Goal: Task Accomplishment & Management: Use online tool/utility

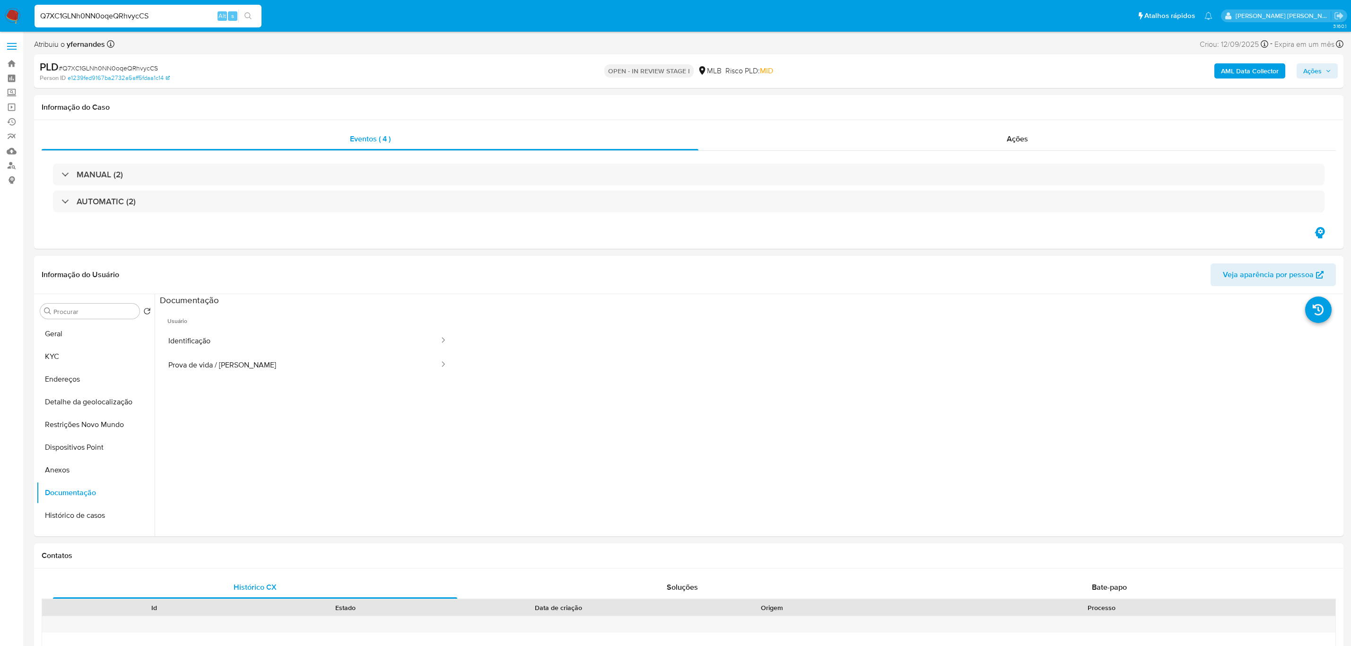
select select "10"
click at [15, 44] on label at bounding box center [12, 46] width 24 height 20
click at [0, 0] on input "checkbox" at bounding box center [0, 0] width 0 height 0
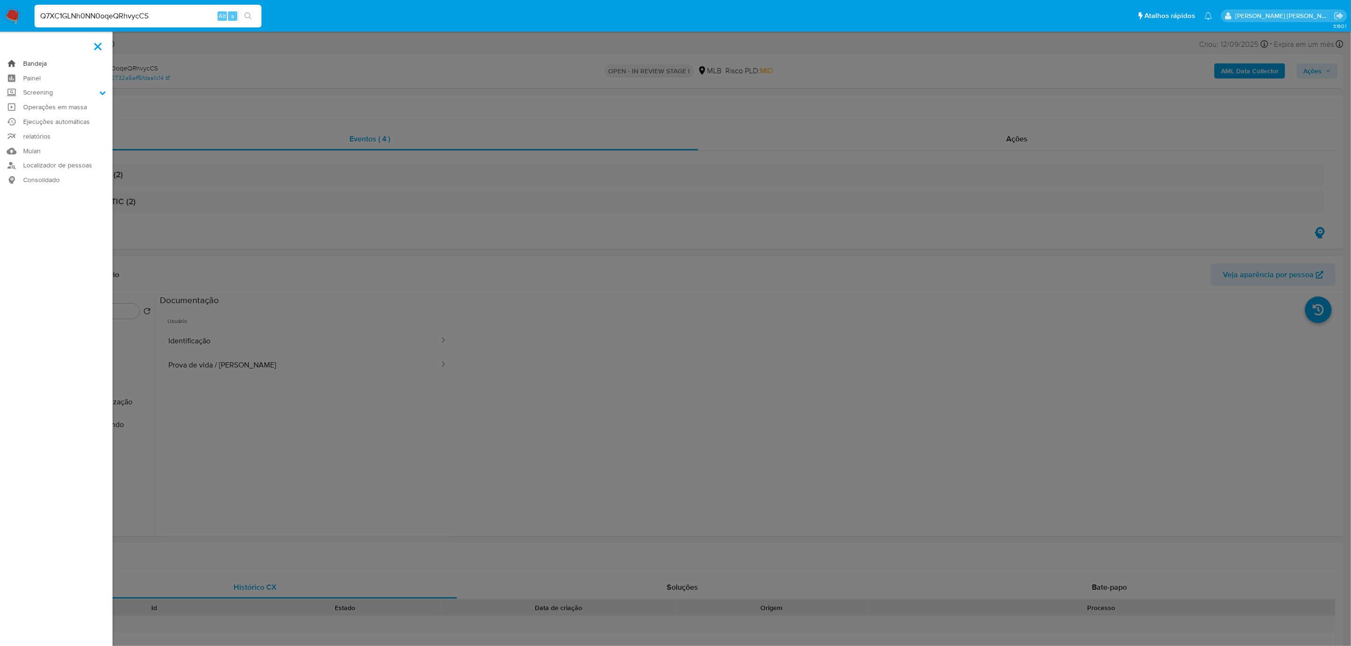
click at [35, 61] on link "Bandeja" at bounding box center [56, 63] width 113 height 15
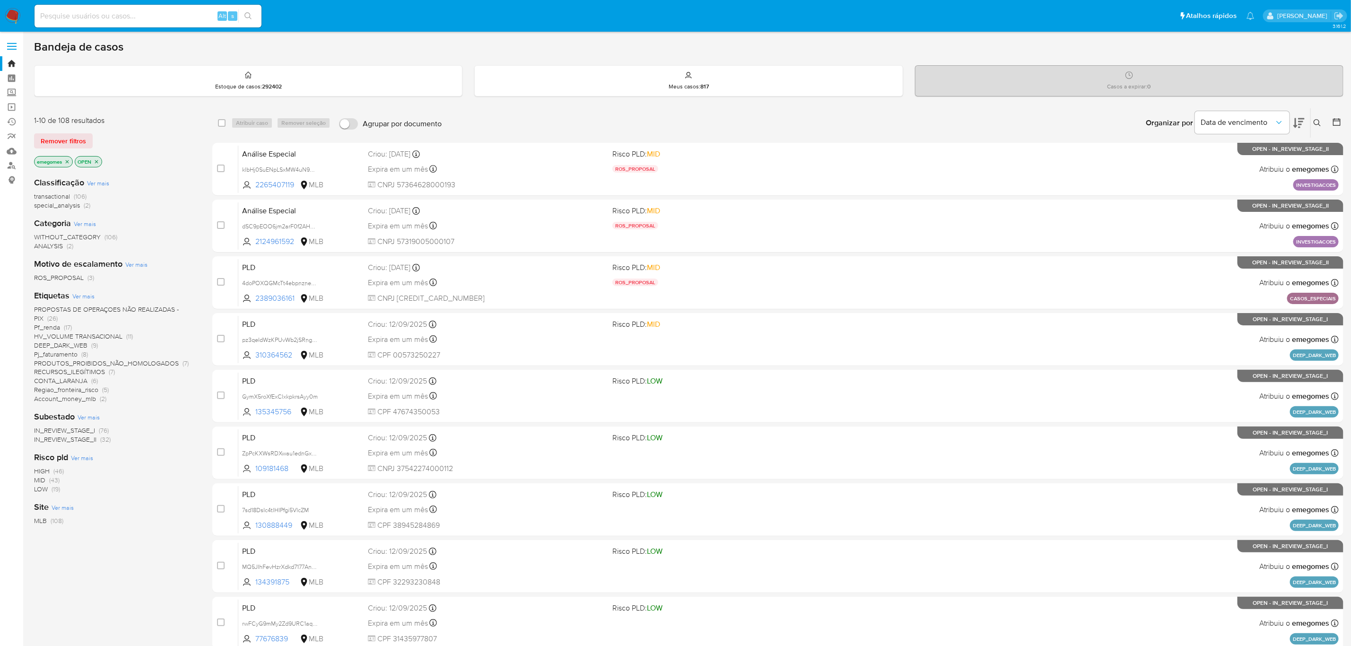
click at [1314, 124] on icon at bounding box center [1318, 123] width 8 height 8
click at [1216, 149] on div at bounding box center [1239, 159] width 160 height 23
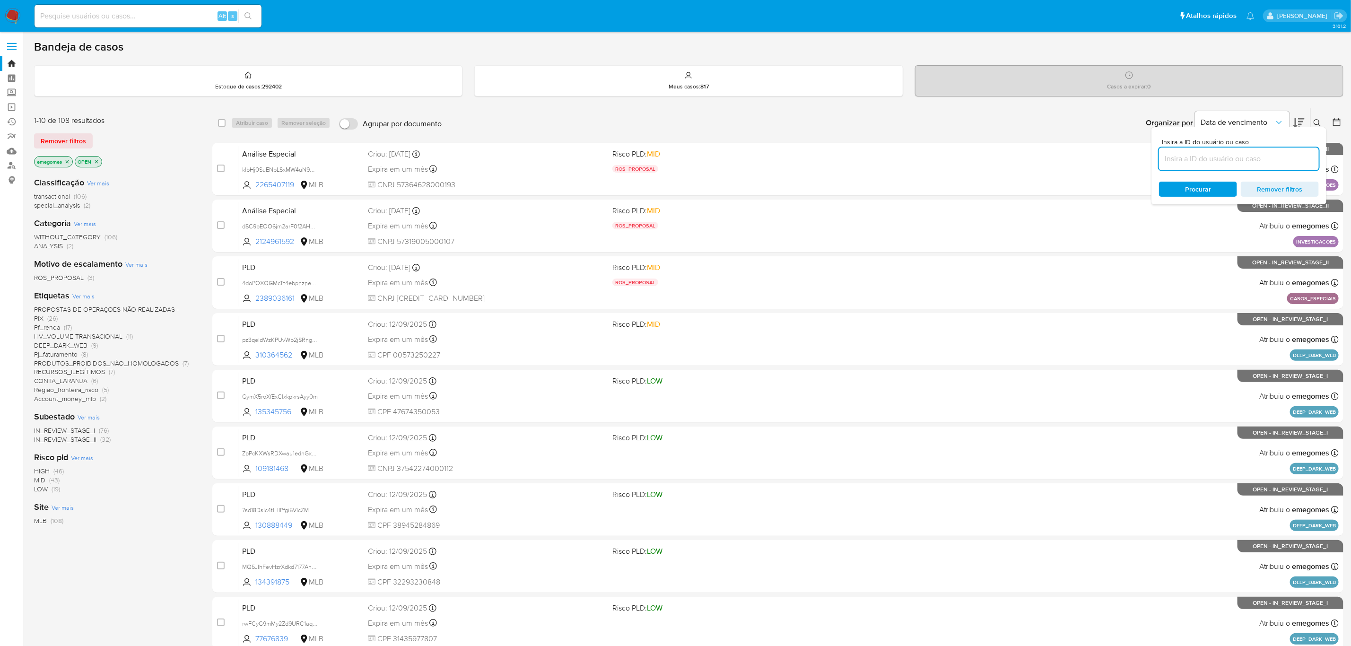
click at [1210, 156] on input at bounding box center [1239, 159] width 160 height 12
paste input "RUGjFOfzsPiJ8qoJmfEc21l4"
type input "RUGjFOfzsPiJ8qoJmfEc21l4"
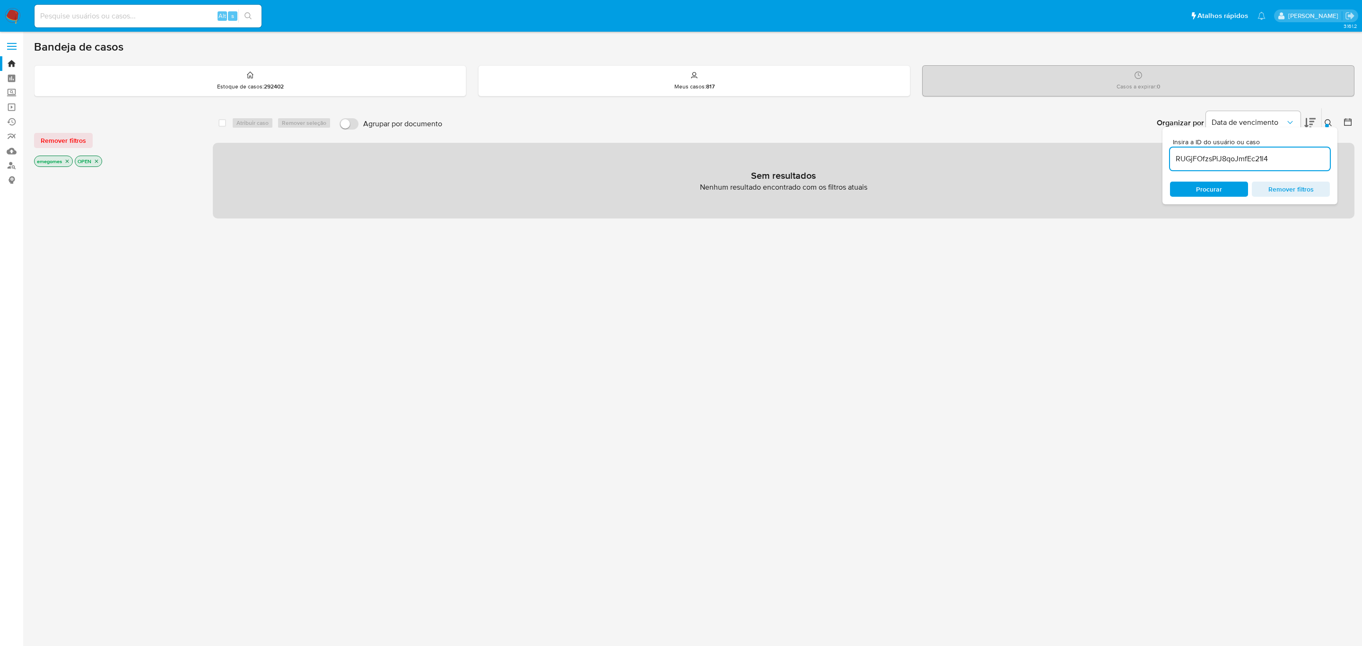
click at [69, 161] on icon "close-filter" at bounding box center [67, 161] width 3 height 3
click at [57, 162] on icon "close-filter" at bounding box center [56, 161] width 6 height 6
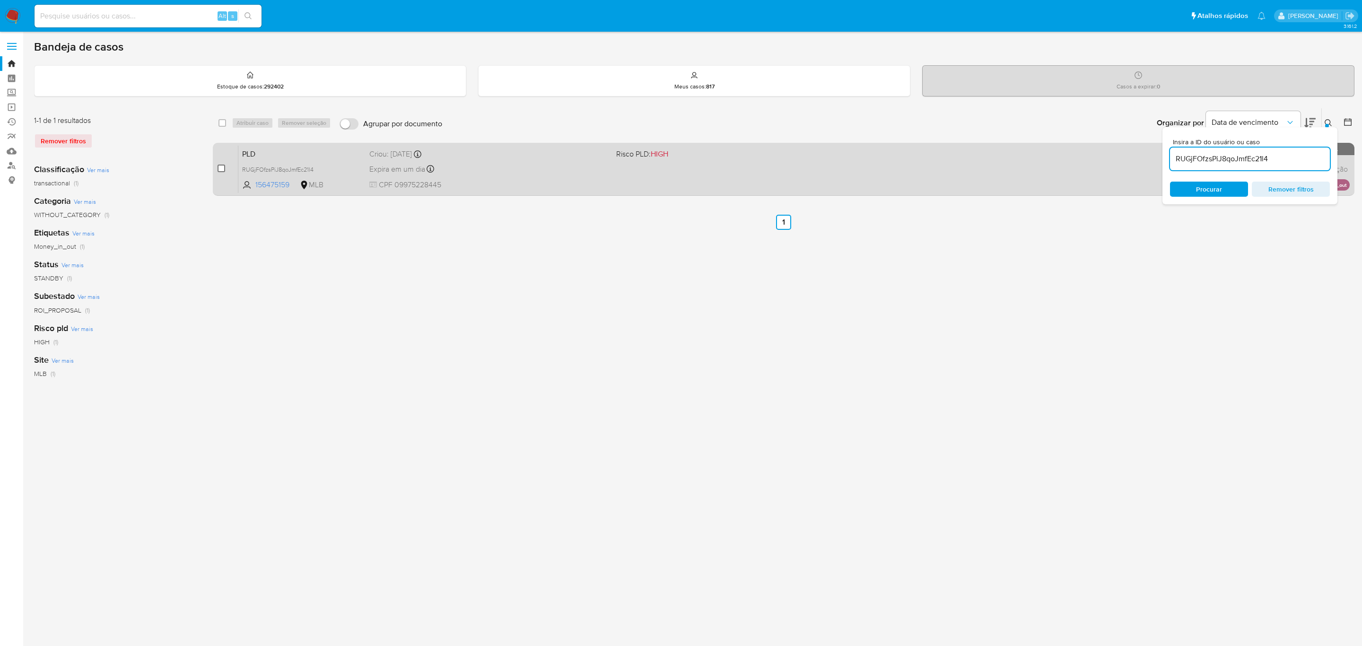
click at [218, 170] on input "checkbox" at bounding box center [222, 169] width 8 height 8
checkbox input "true"
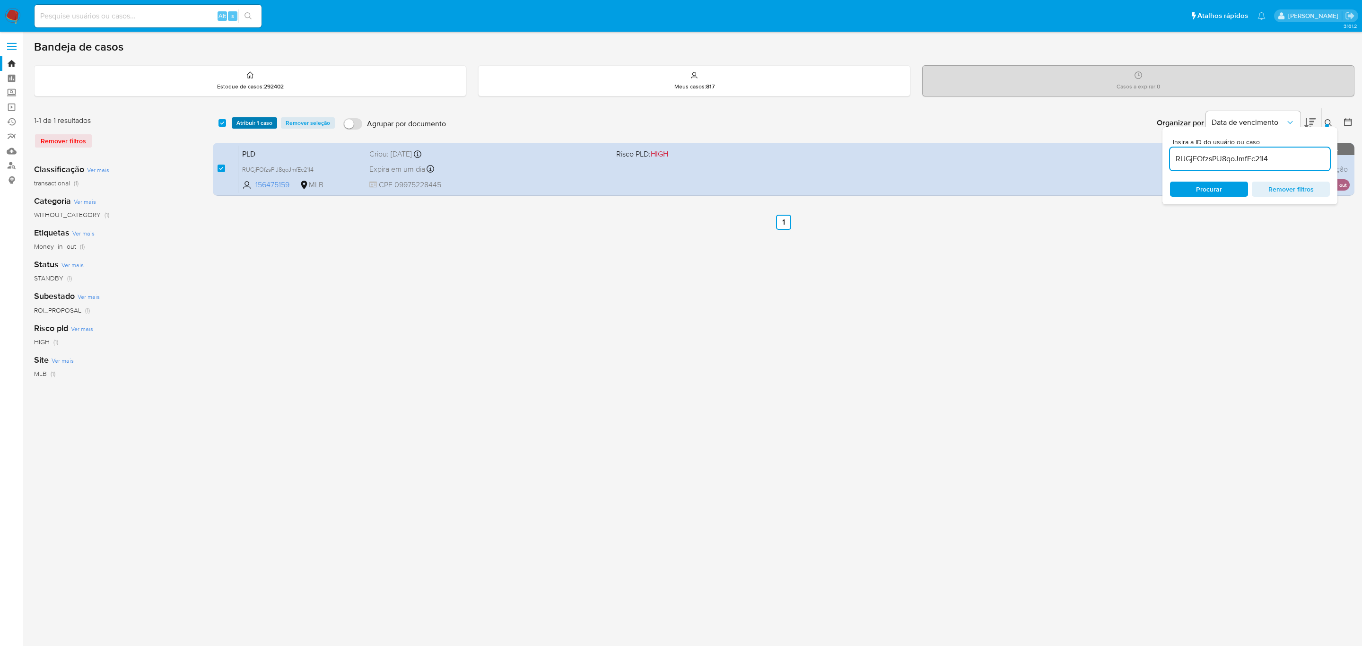
click at [243, 123] on span "Atribuir 1 caso" at bounding box center [254, 122] width 36 height 9
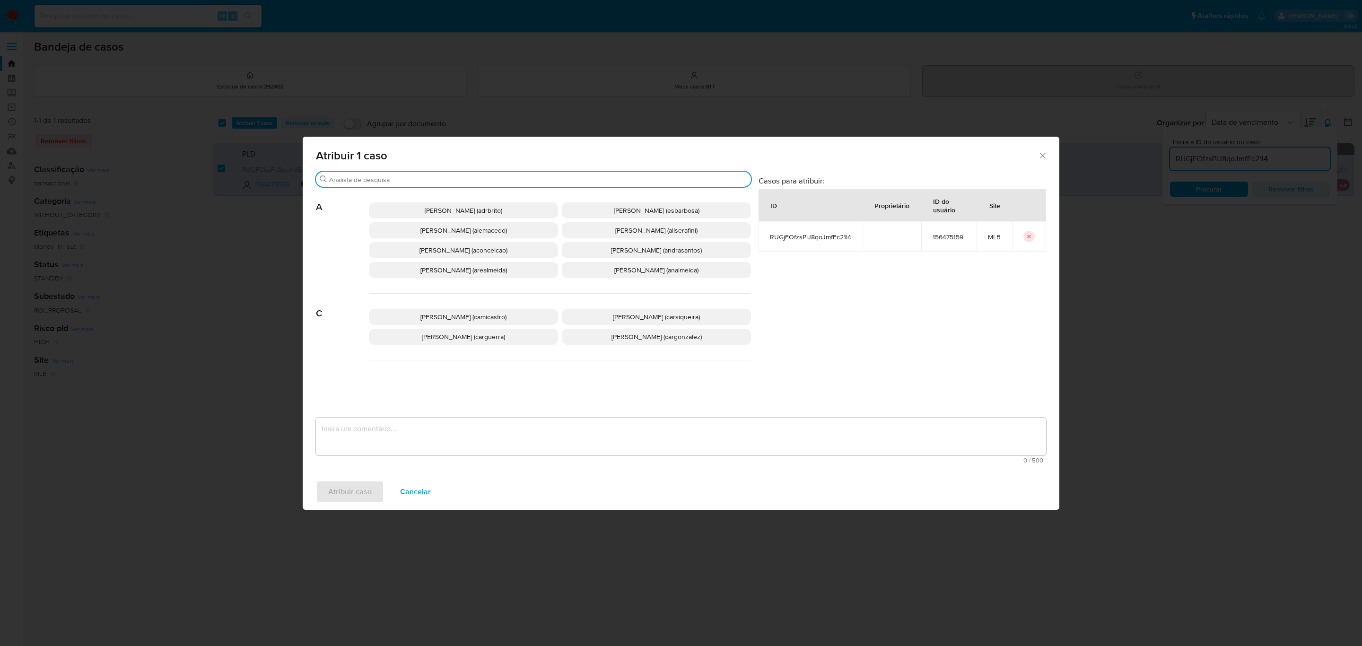
click at [393, 179] on input "Buscar" at bounding box center [538, 179] width 418 height 9
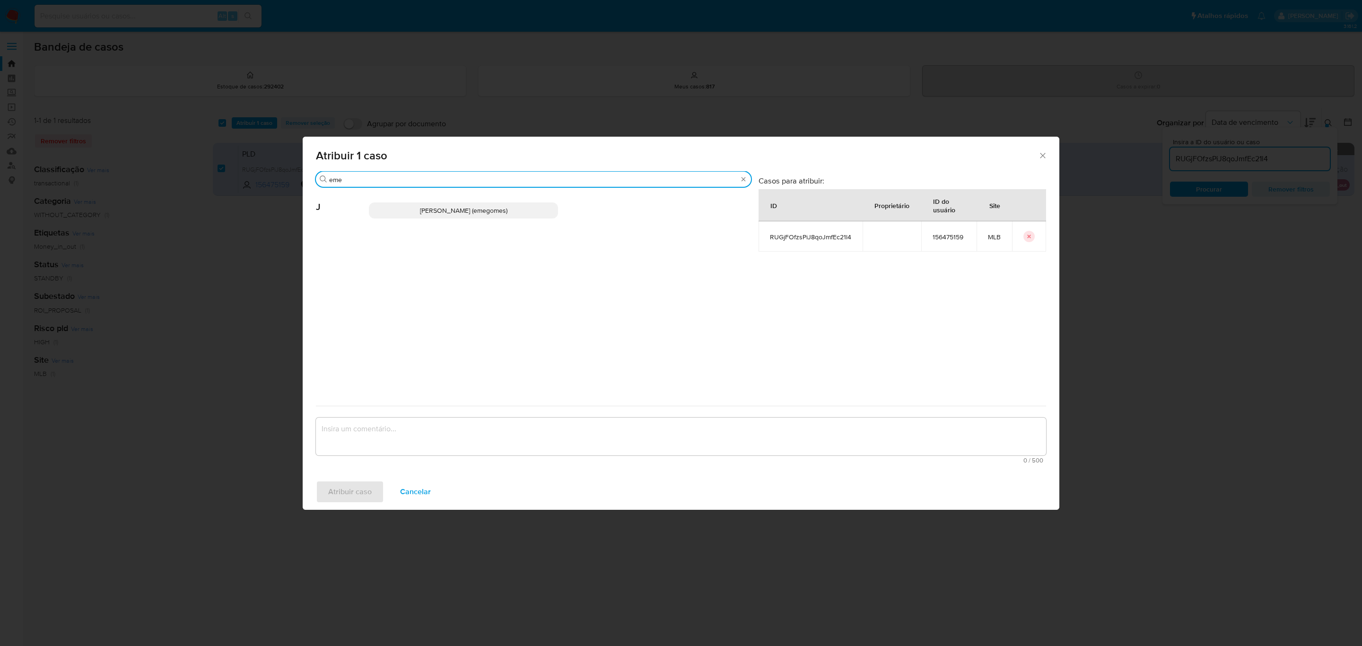
type input "eme"
click at [446, 203] on p "Jose Emerson Gomes Pereira (emegomes)" at bounding box center [463, 210] width 189 height 16
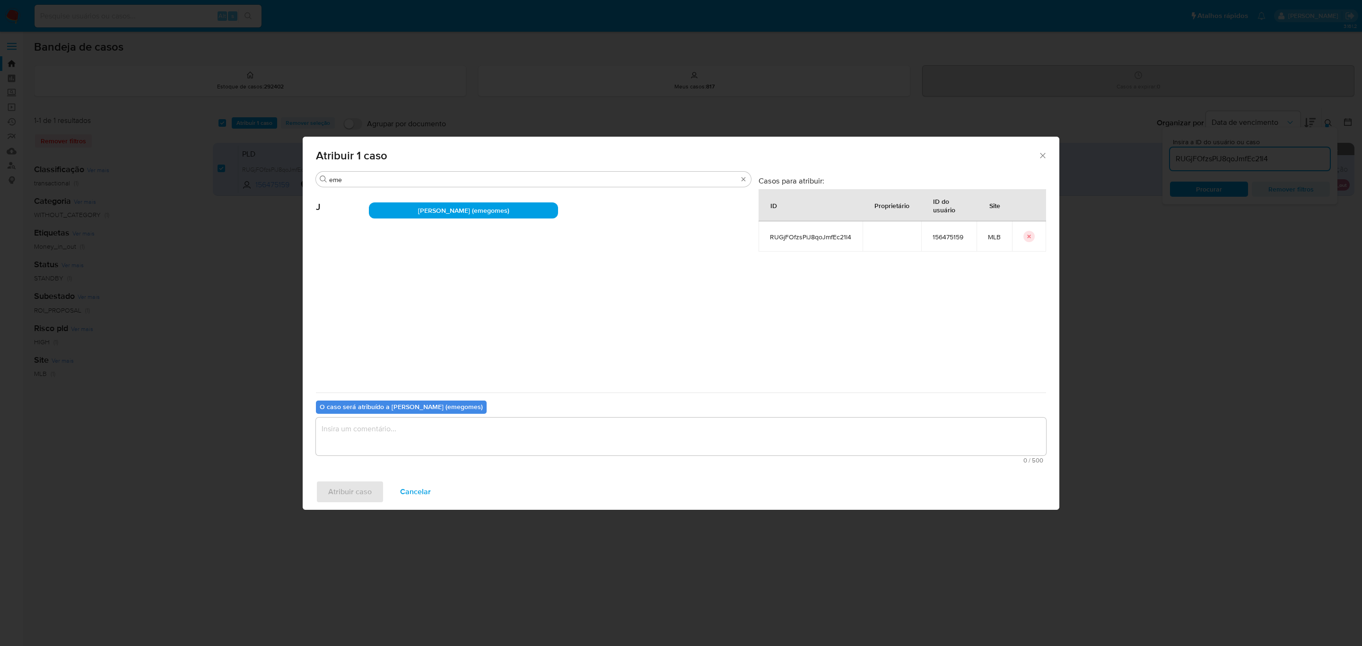
click at [429, 431] on textarea "assign-modal" at bounding box center [681, 437] width 730 height 38
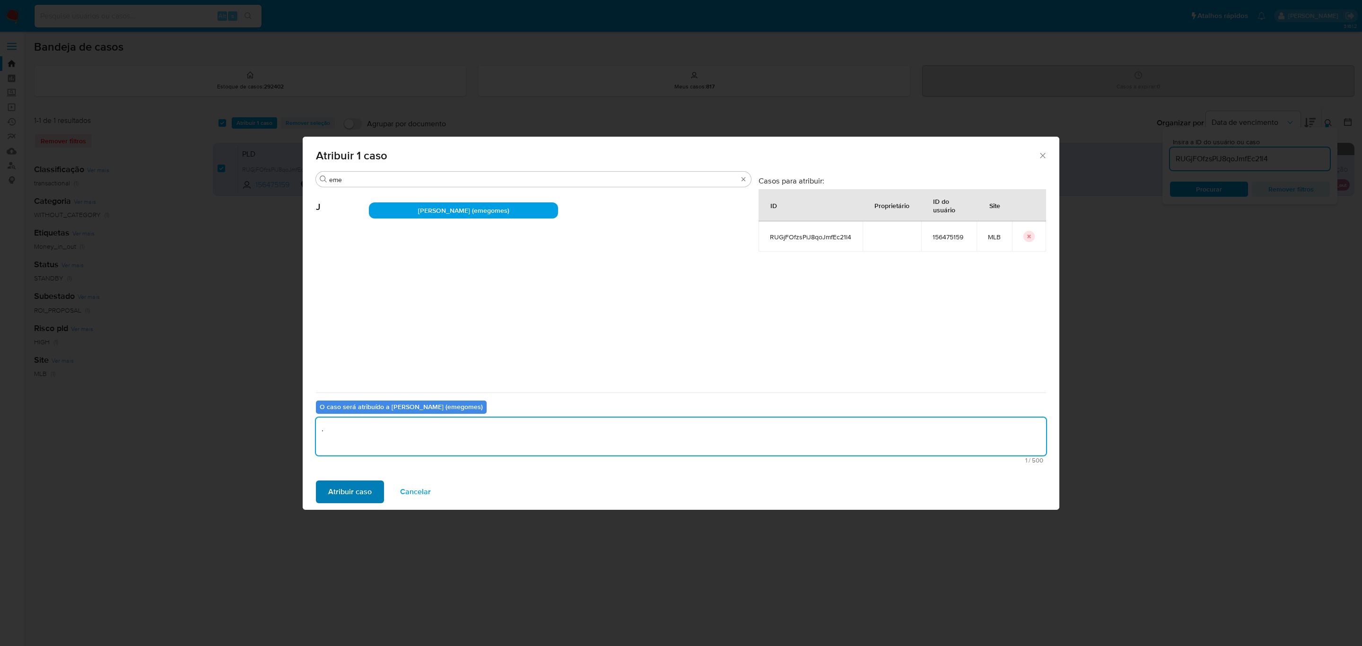
type textarea "."
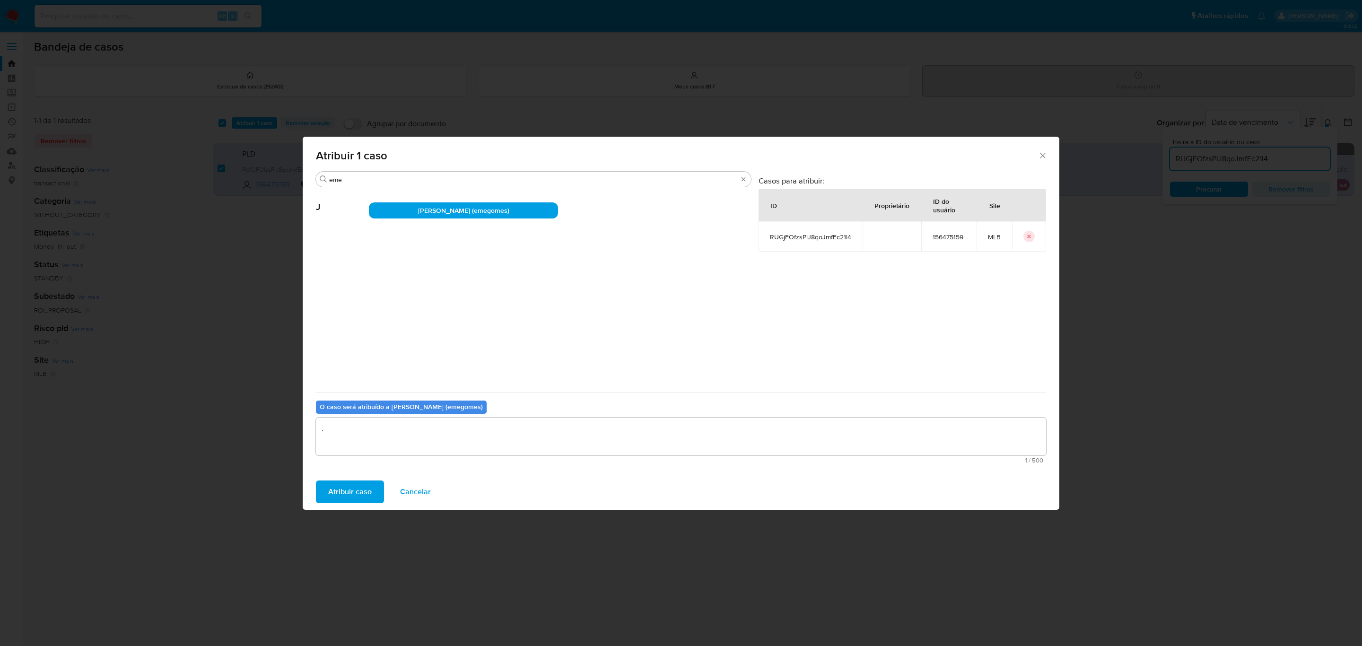
click at [350, 487] on span "Atribuir caso" at bounding box center [350, 492] width 44 height 21
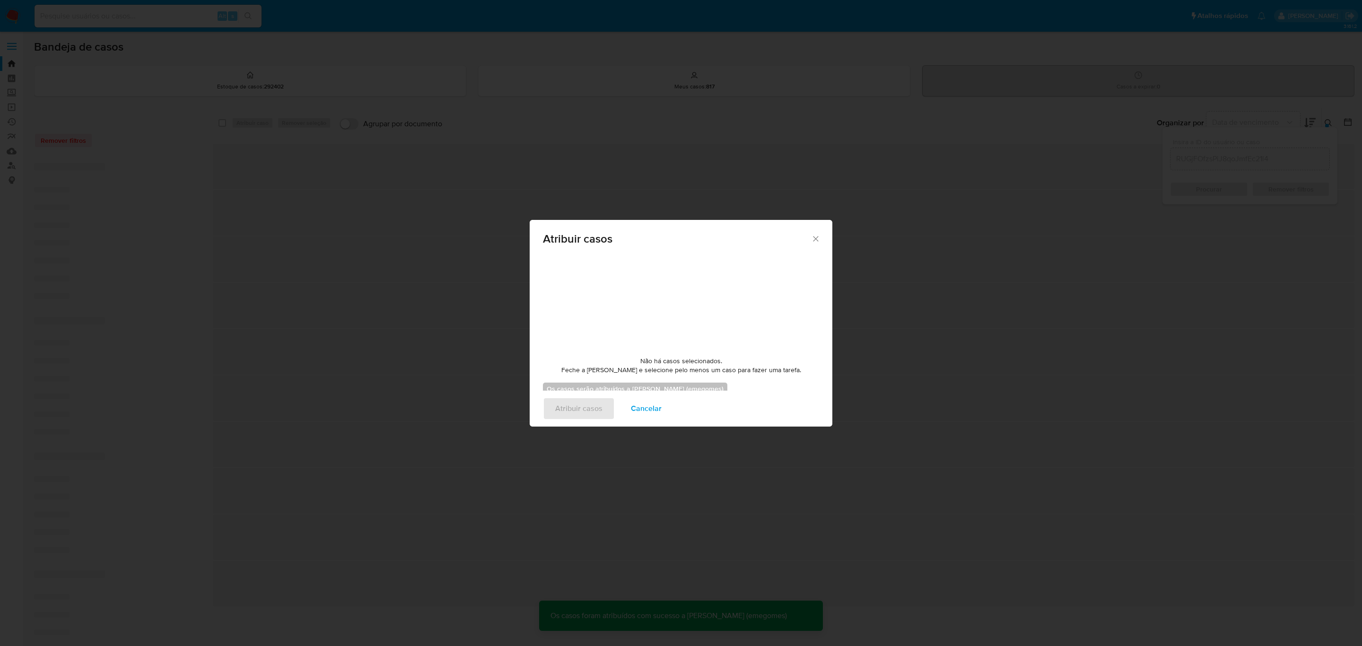
checkbox input "false"
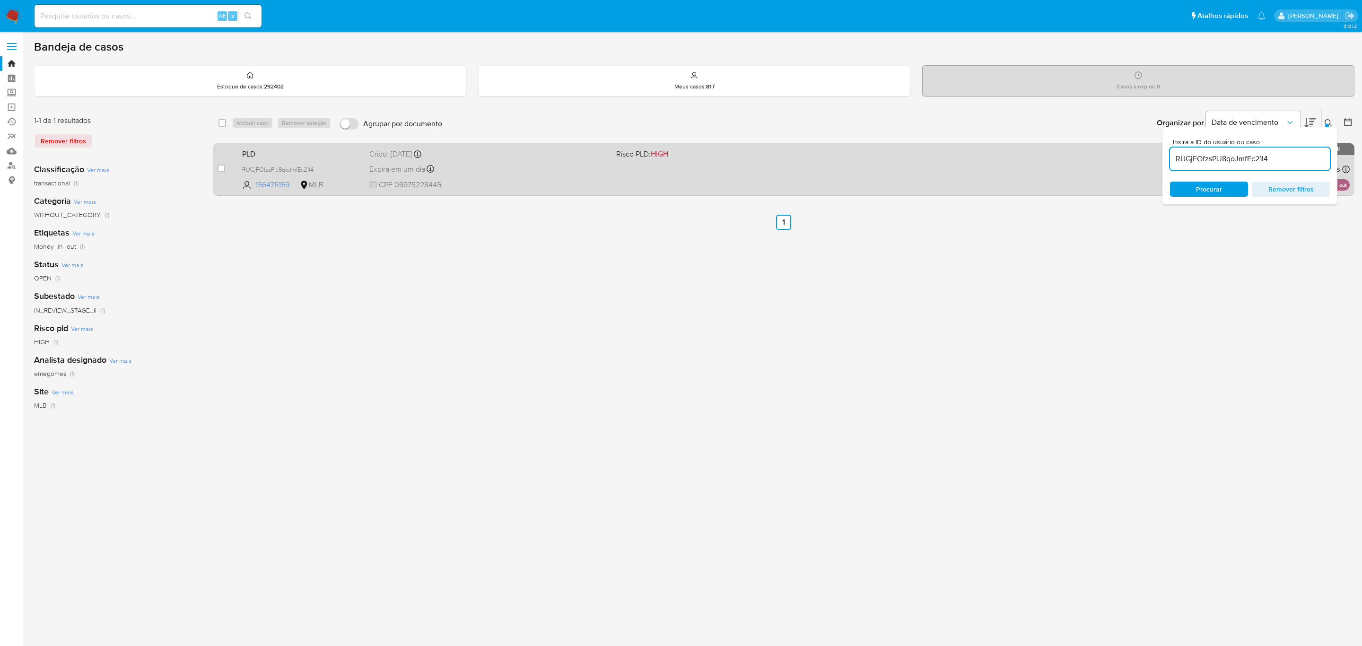
click at [454, 165] on div "Expira em um dia Expira em 26/09/2025 00:19:01" at bounding box center [488, 169] width 239 height 13
click at [221, 166] on input "checkbox" at bounding box center [222, 169] width 8 height 8
checkbox input "true"
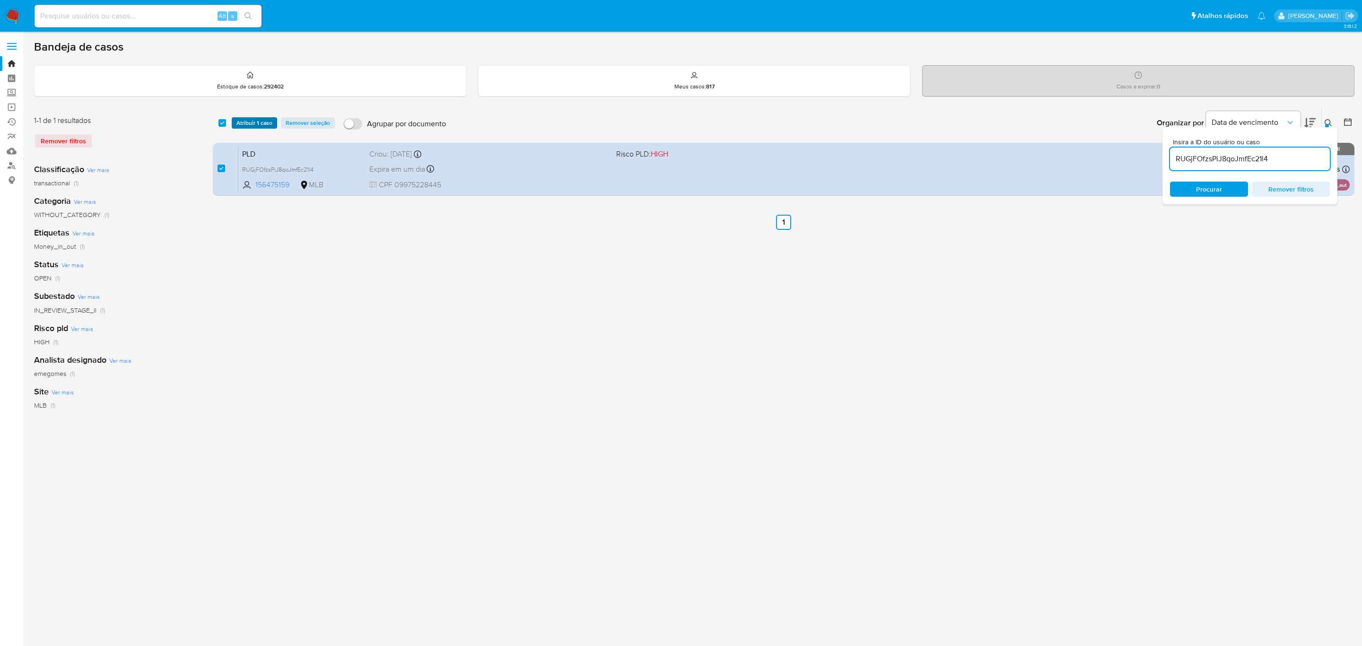
click at [254, 123] on span "Atribuir 1 caso" at bounding box center [254, 122] width 36 height 9
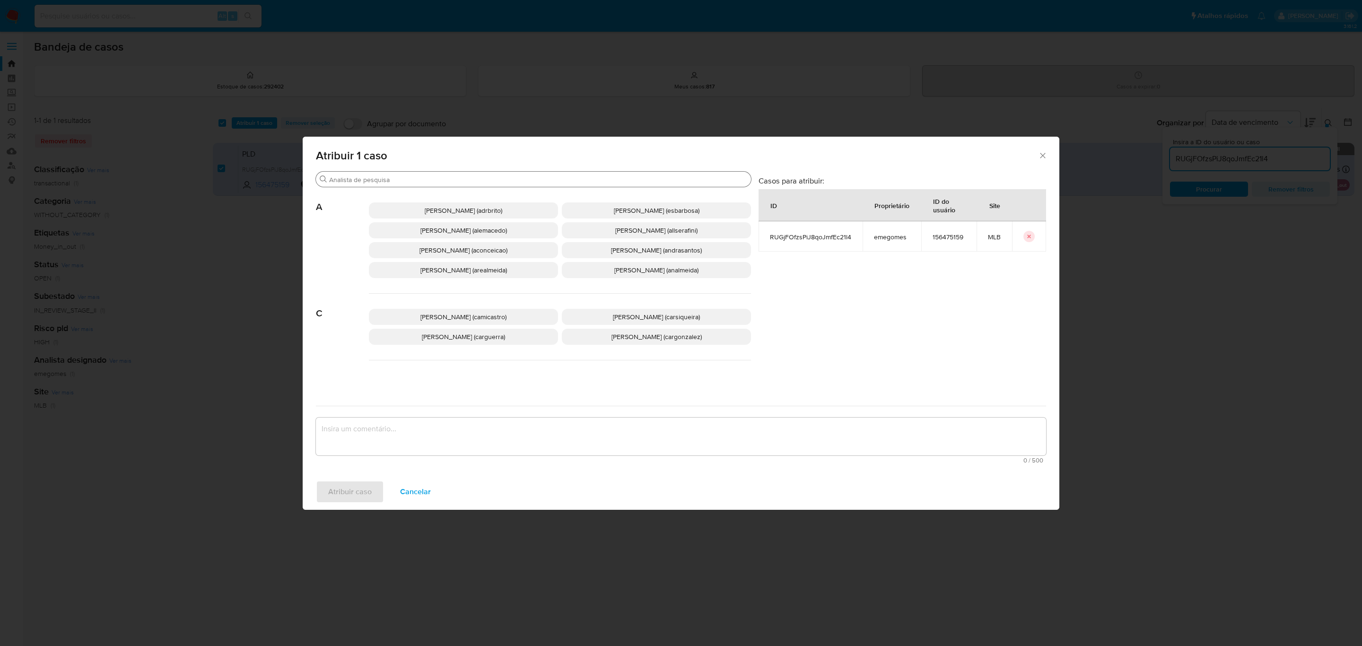
click at [379, 175] on div "Buscar" at bounding box center [533, 179] width 435 height 15
click at [365, 182] on input "Buscar" at bounding box center [538, 179] width 418 height 9
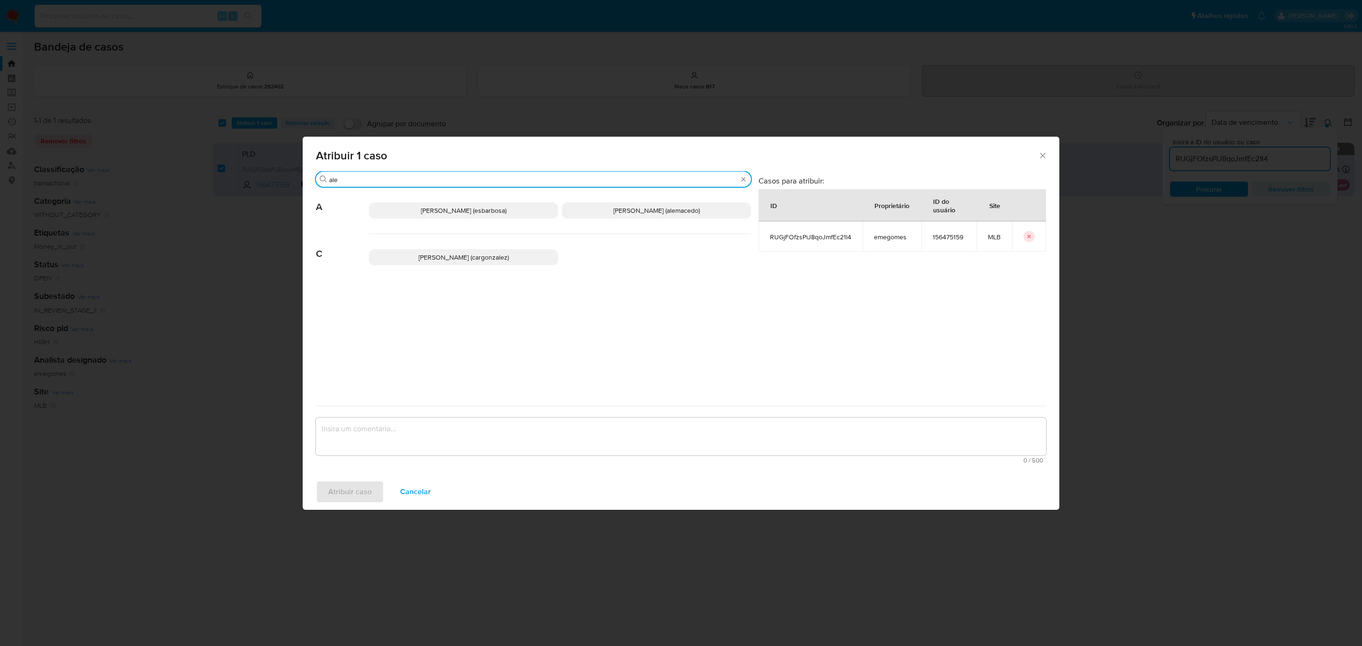
type input "ale"
click at [485, 211] on span "Alessandra Da Silva Barbosa (esbarbosa)" at bounding box center [464, 210] width 86 height 9
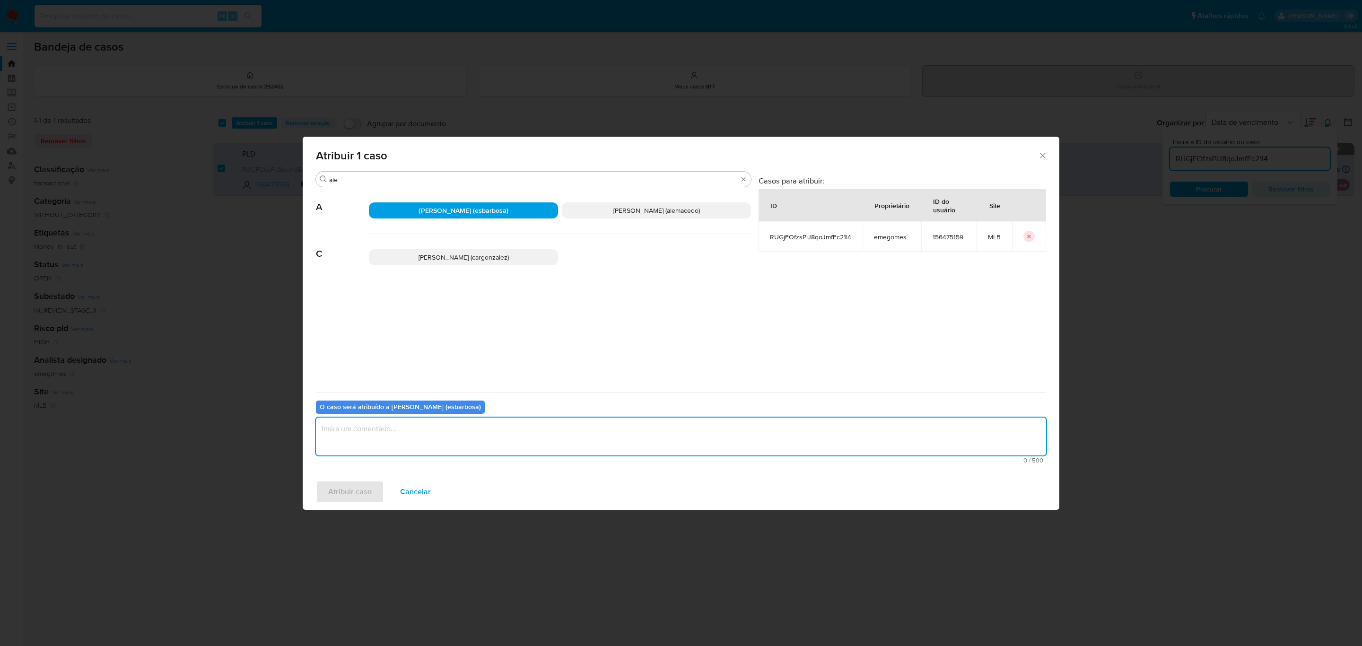
click at [416, 442] on textarea "assign-modal" at bounding box center [681, 437] width 730 height 38
type textarea "."
click at [355, 496] on span "Atribuir caso" at bounding box center [350, 492] width 44 height 21
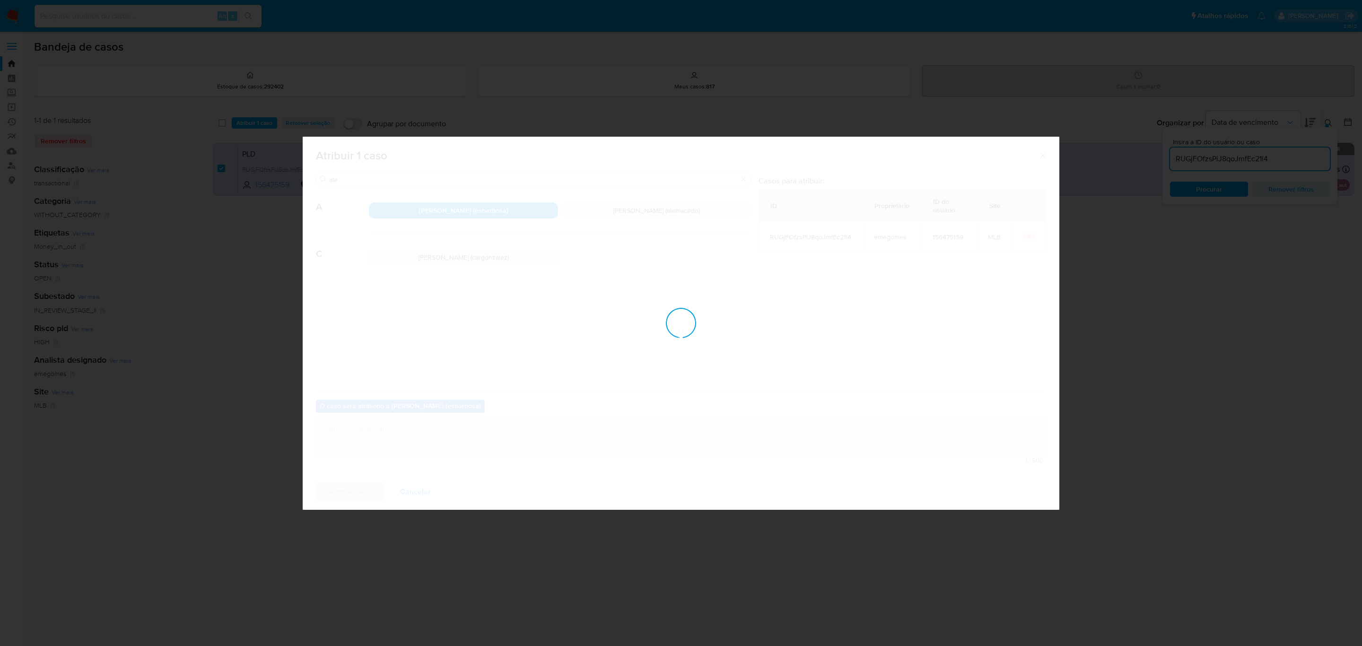
checkbox input "false"
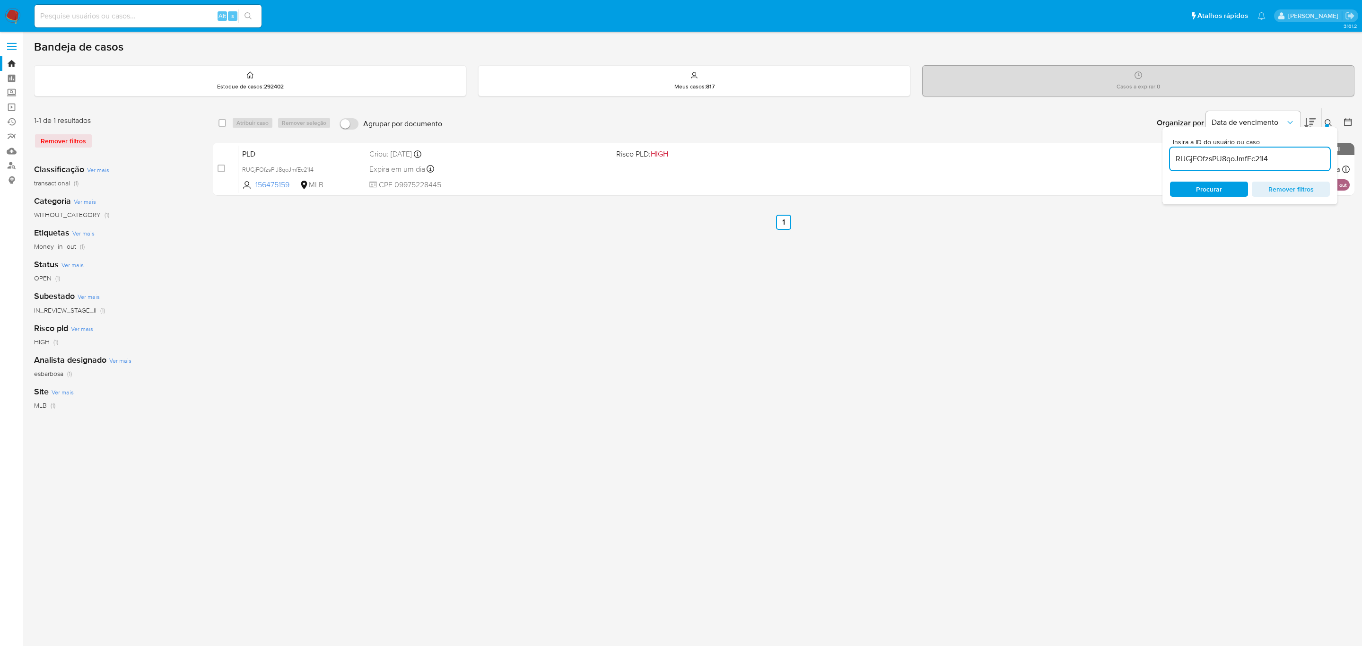
click at [176, 13] on input at bounding box center [148, 16] width 227 height 12
paste input "K7s6k5S8hNrEHBfvPJ6Y73Xq"
type input "K7s6k5S8hNrEHBfvPJ6Y73Xq"
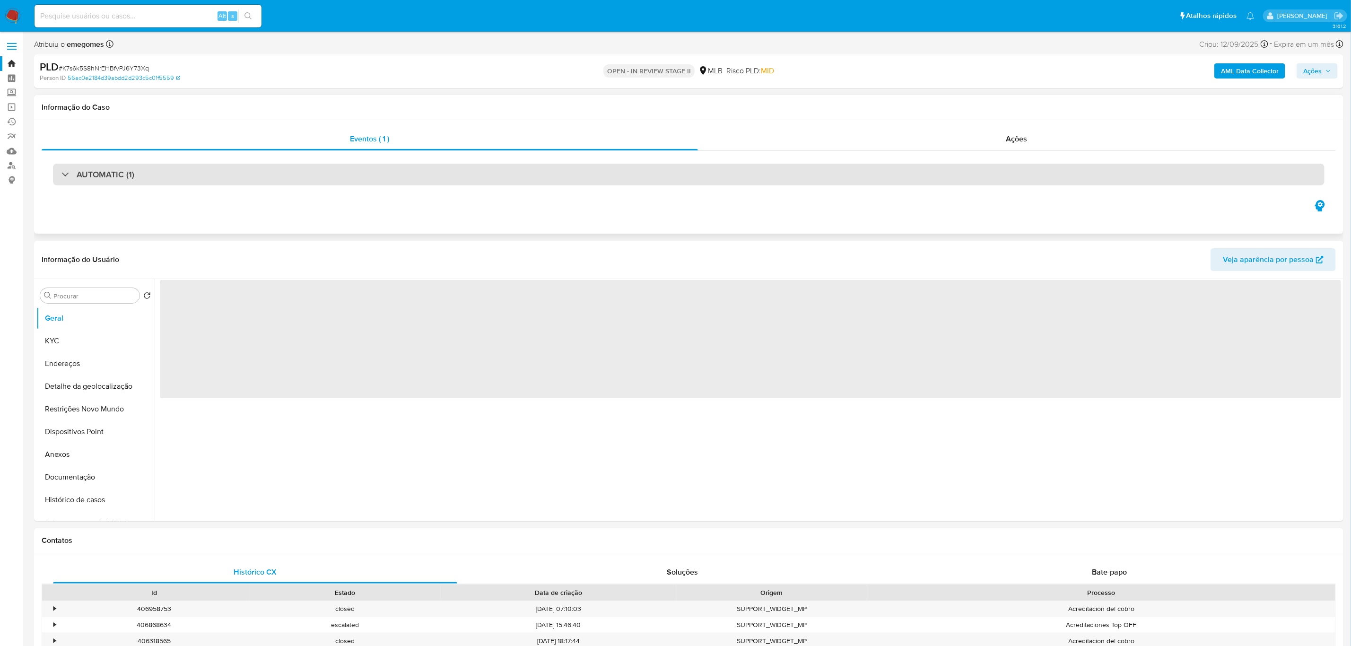
click at [165, 182] on div "AUTOMATIC (1)" at bounding box center [689, 175] width 1272 height 22
select select "10"
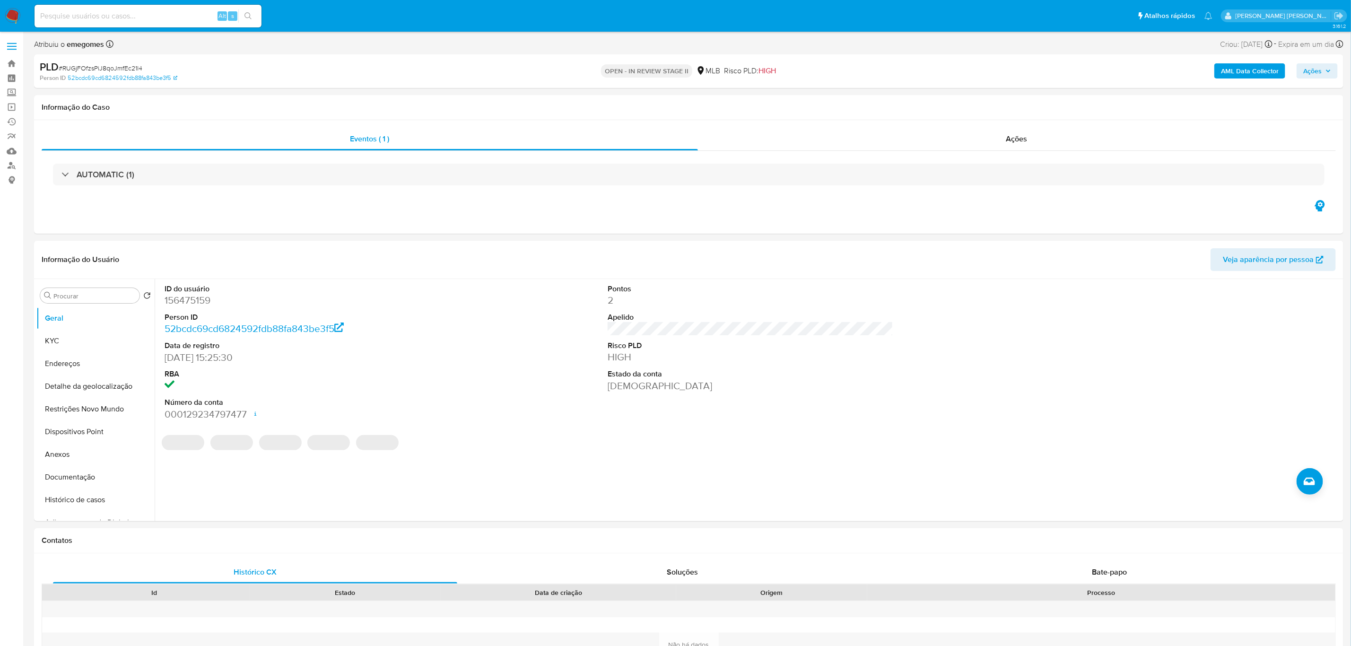
click at [1324, 67] on span "Ações" at bounding box center [1318, 70] width 28 height 13
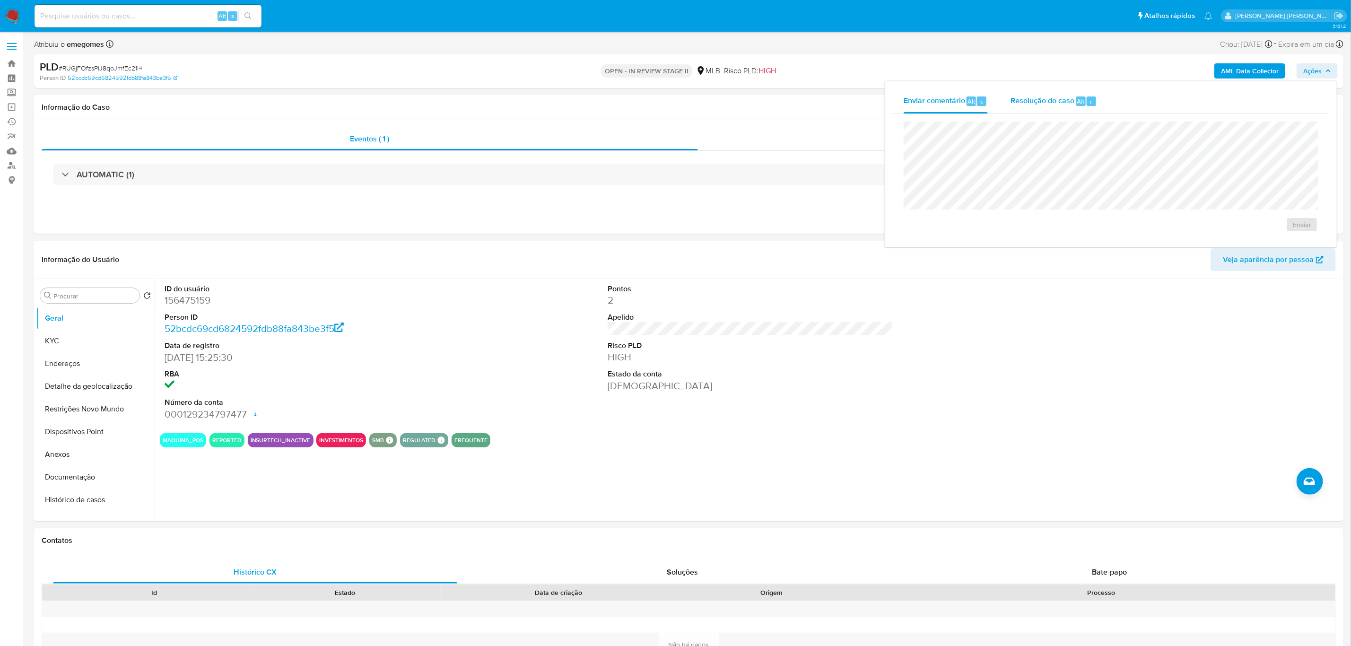
click at [1053, 104] on span "Resolução do caso" at bounding box center [1043, 101] width 64 height 11
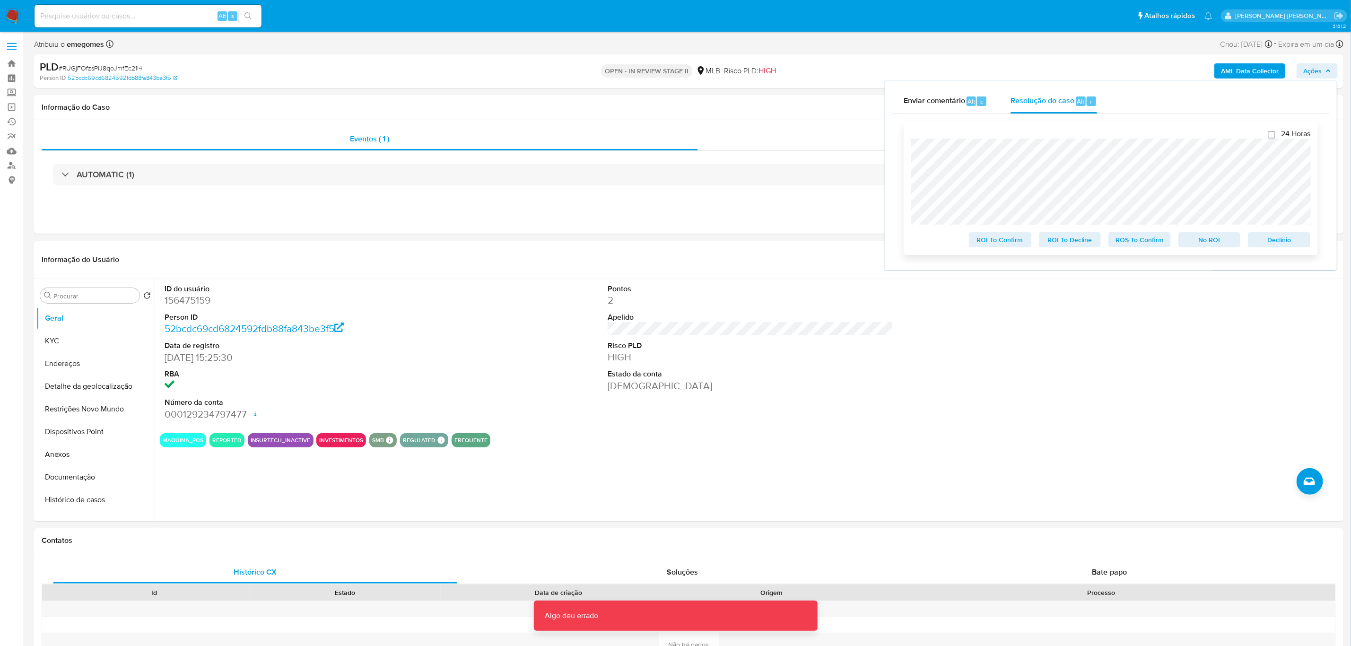
click at [1131, 240] on span "ROS To Confirm" at bounding box center [1139, 239] width 49 height 13
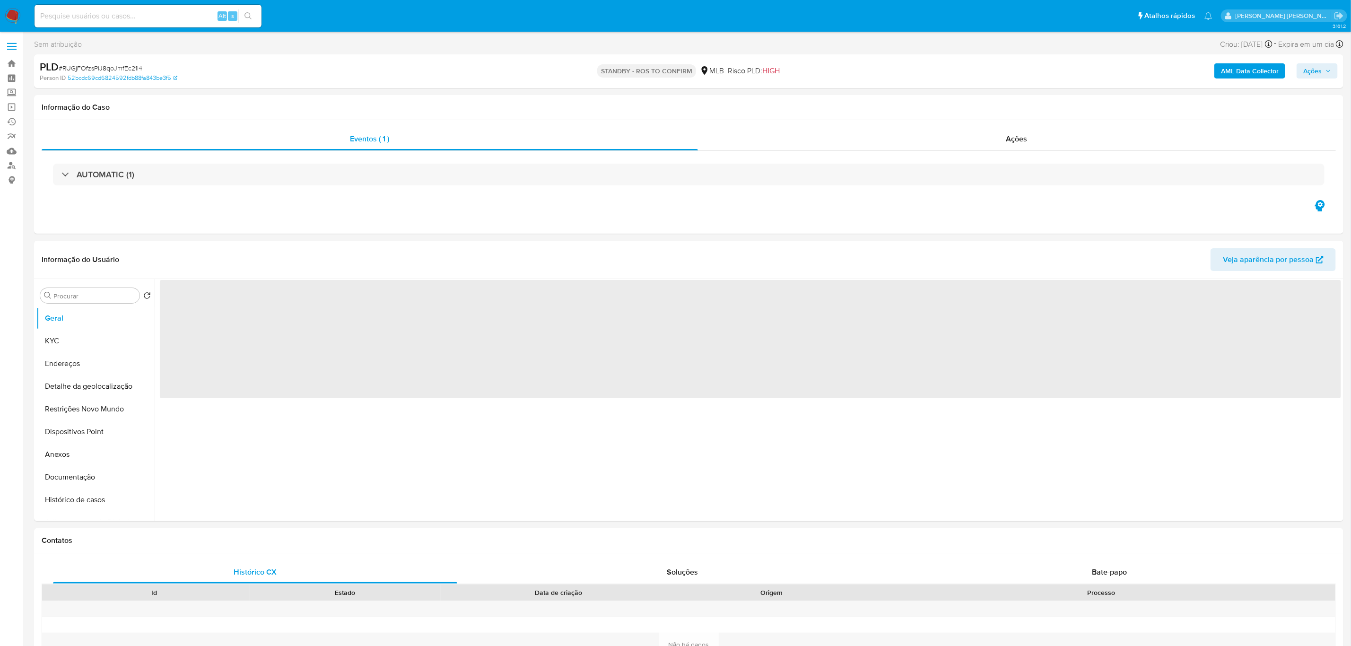
select select "10"
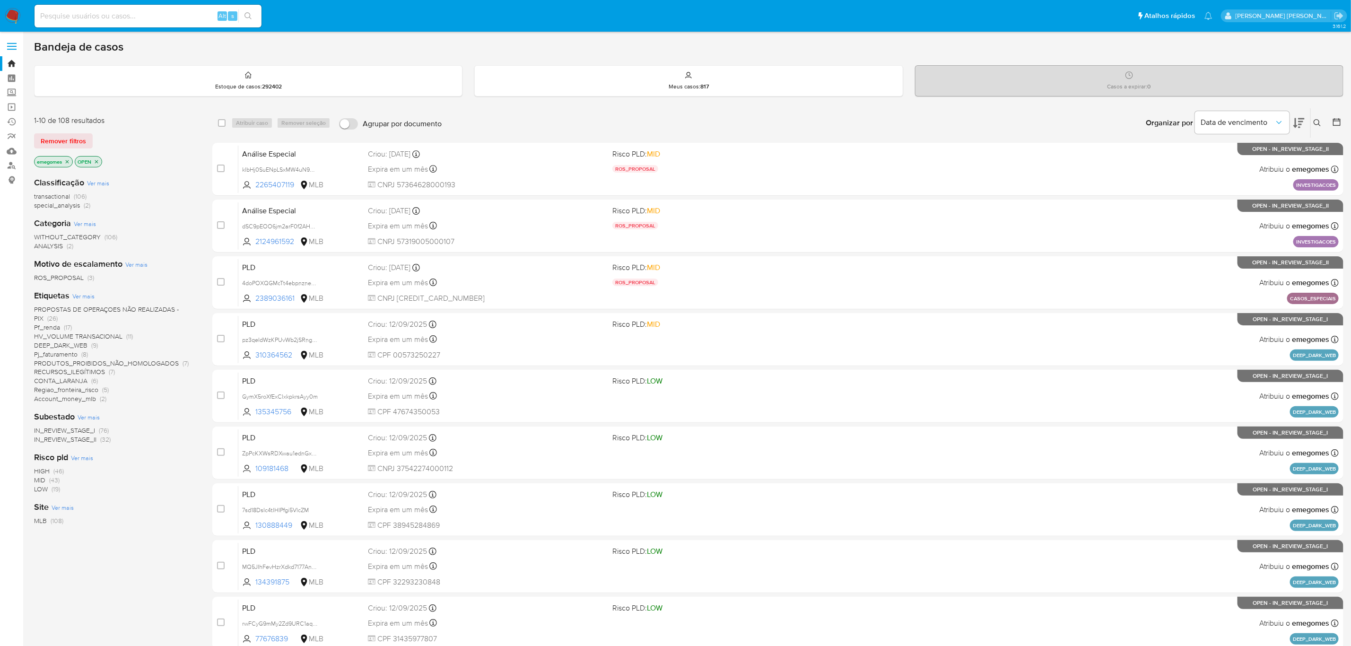
click at [1318, 119] on icon at bounding box center [1318, 123] width 8 height 8
click at [1266, 162] on input at bounding box center [1239, 159] width 160 height 12
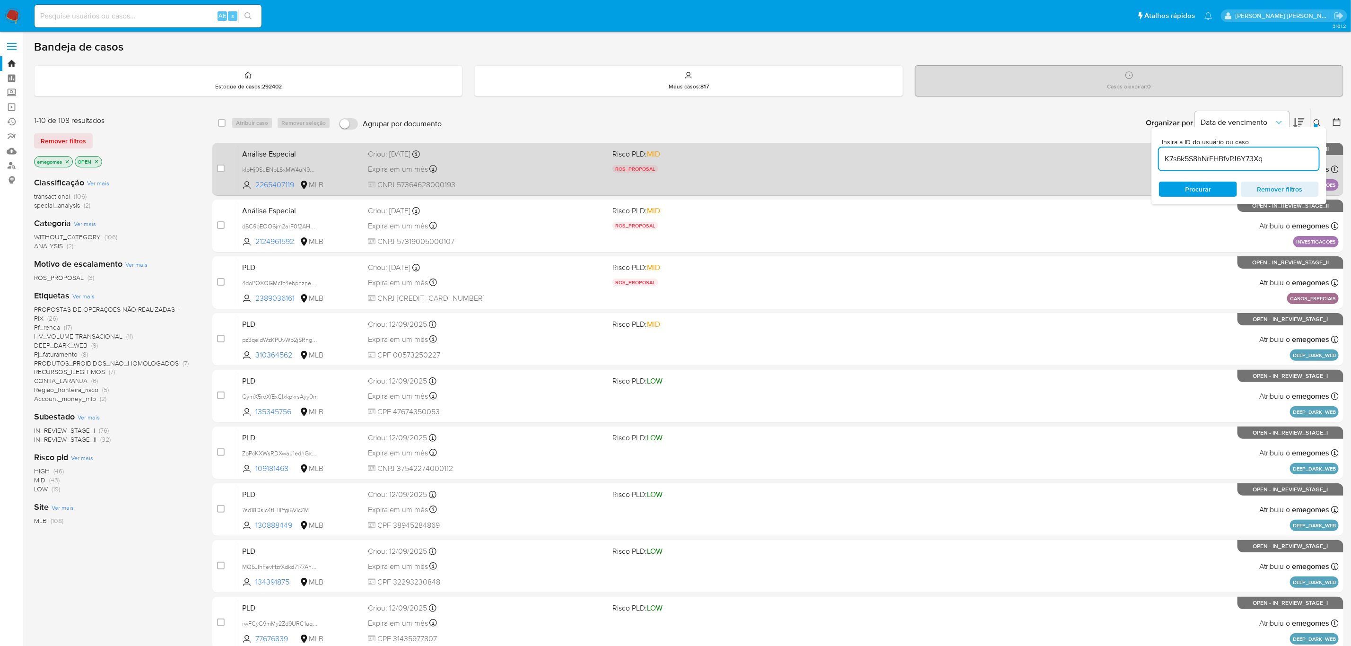
type input "K7s6k5S8hNrEHBfvPJ6Y73Xq"
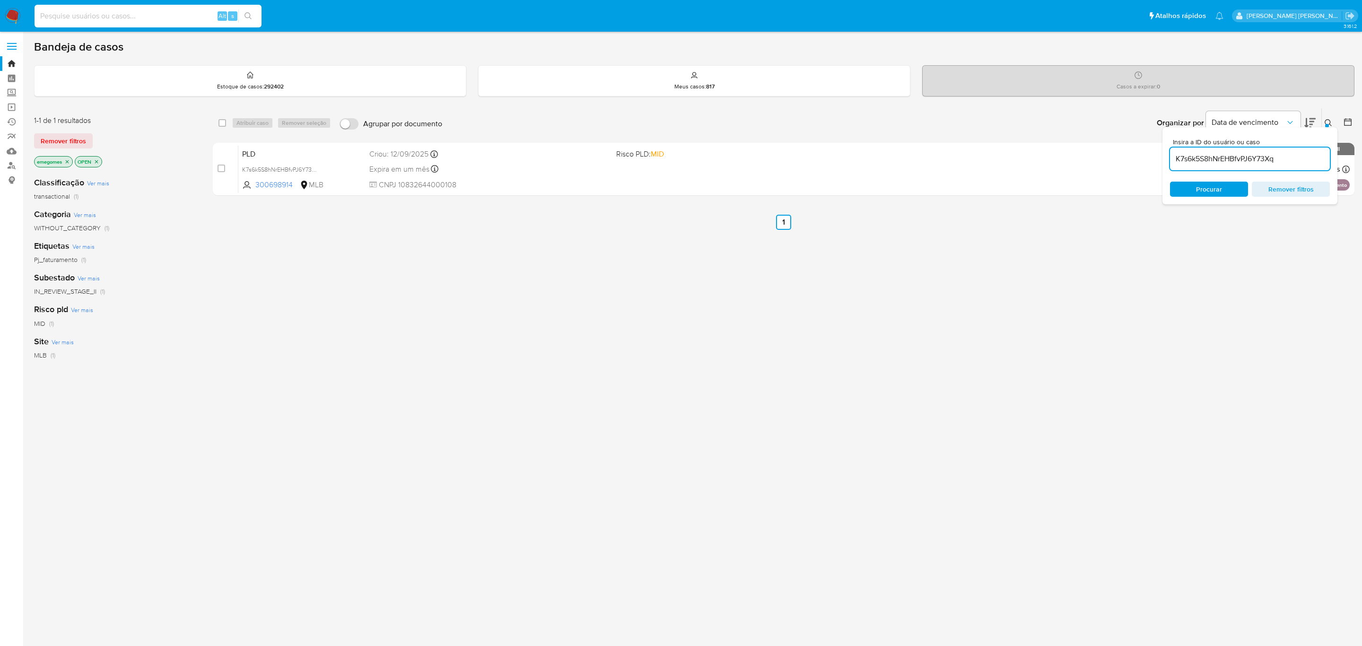
click at [140, 20] on input at bounding box center [148, 16] width 227 height 12
paste input "4wvmBrma3FfnxDnfj1vdGqLz"
type input "4wvmBrma3FfnxDnfj1vdGqLz"
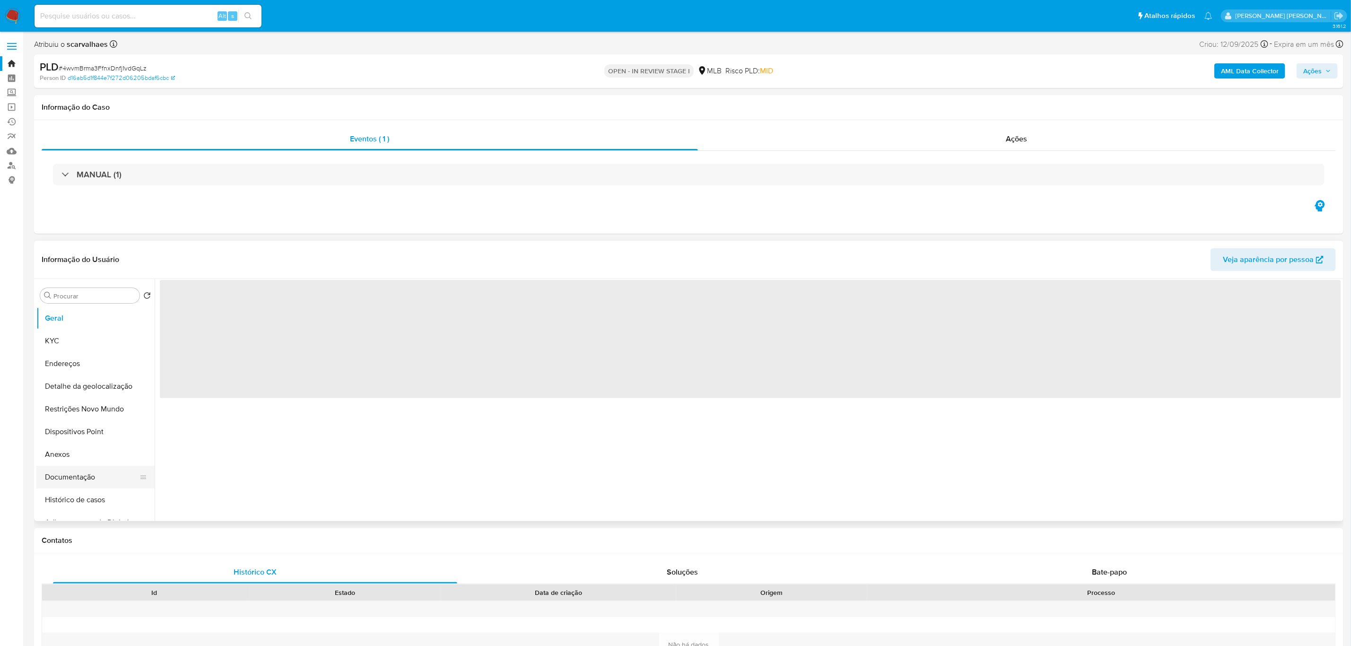
select select "10"
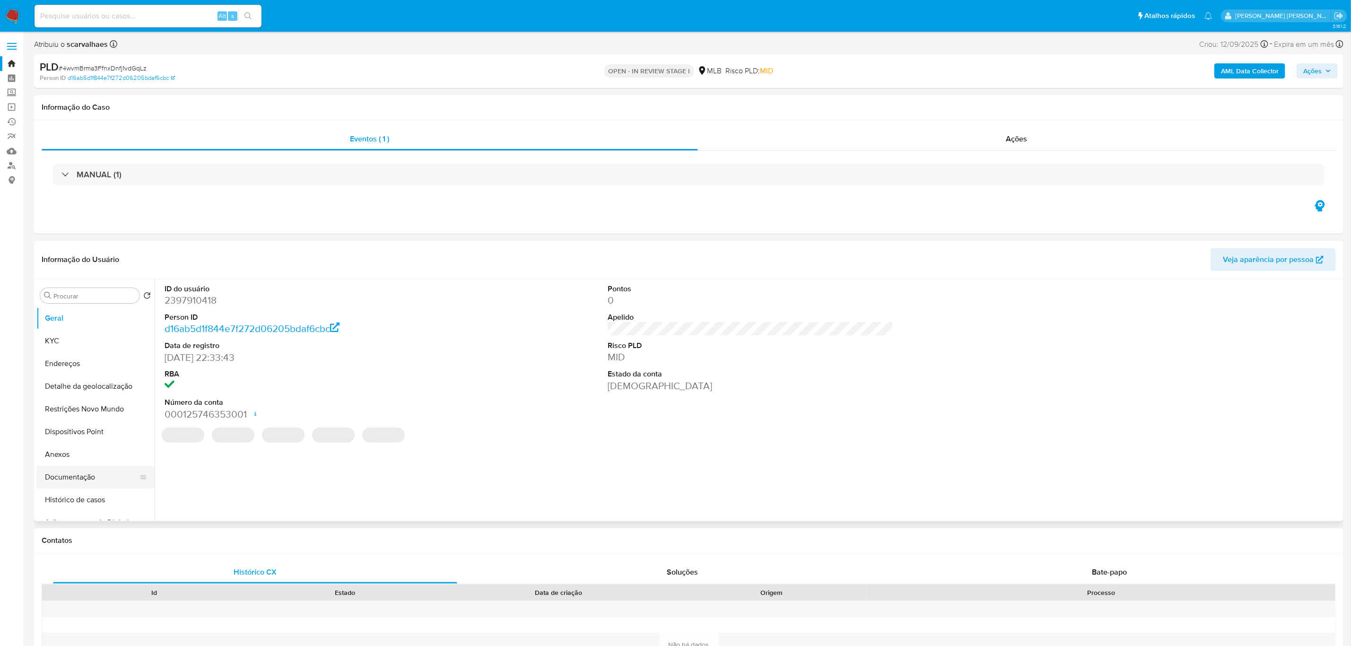
click at [96, 484] on button "Documentação" at bounding box center [91, 477] width 111 height 23
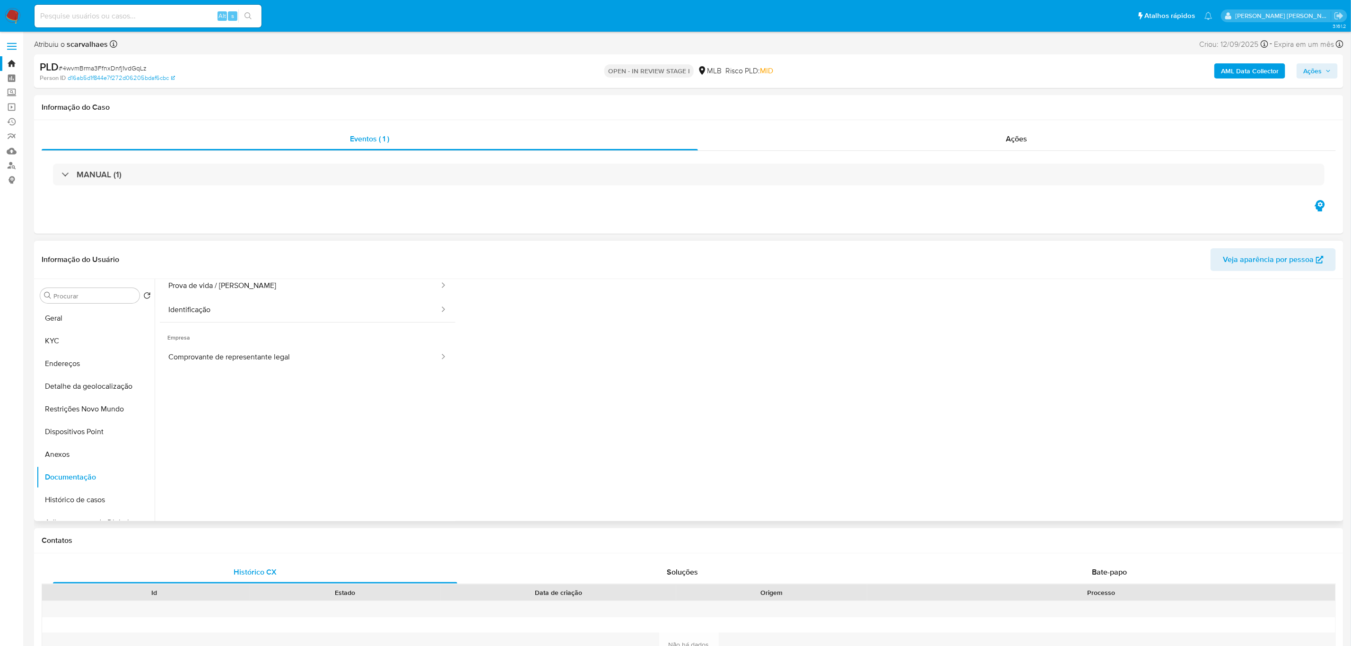
scroll to position [77, 0]
click at [1101, 565] on div "Bate-papo" at bounding box center [1109, 572] width 404 height 23
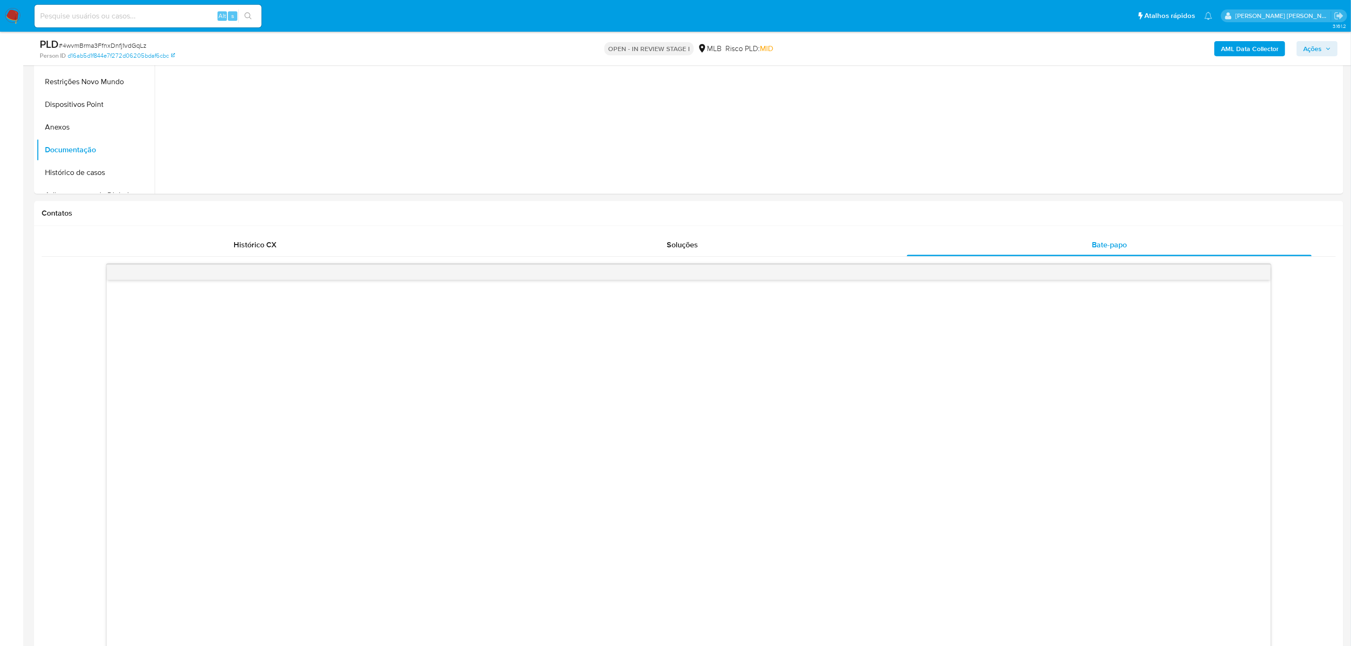
scroll to position [284, 0]
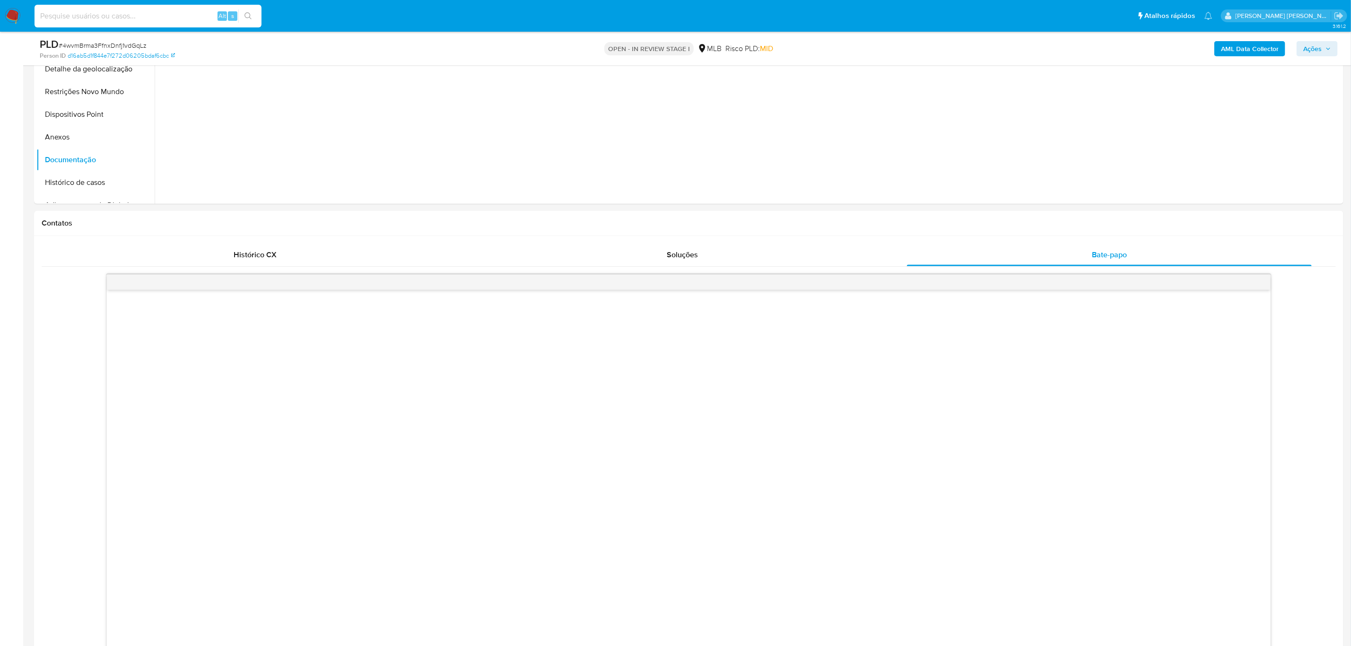
click at [114, 13] on input at bounding box center [148, 16] width 227 height 12
paste input "8NyxoZP955tqIV2R40k2m73l"
type input "8NyxoZP955tqIV2R40k2m73l"
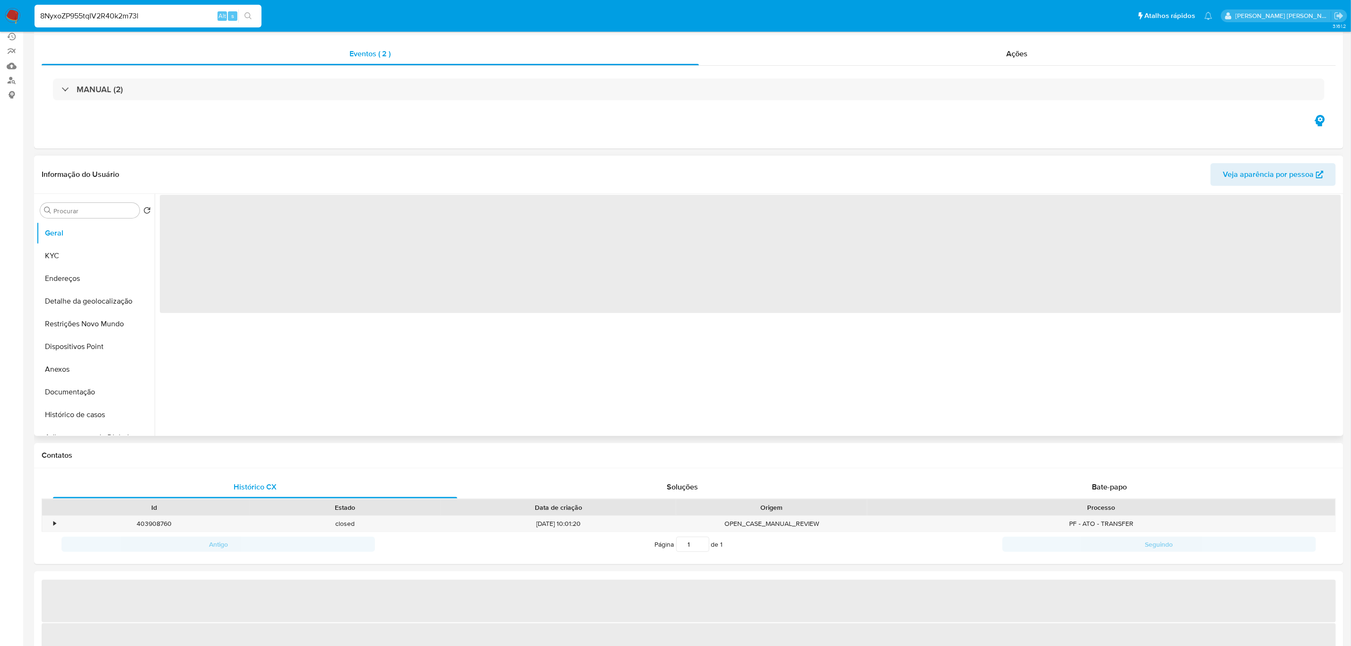
select select "10"
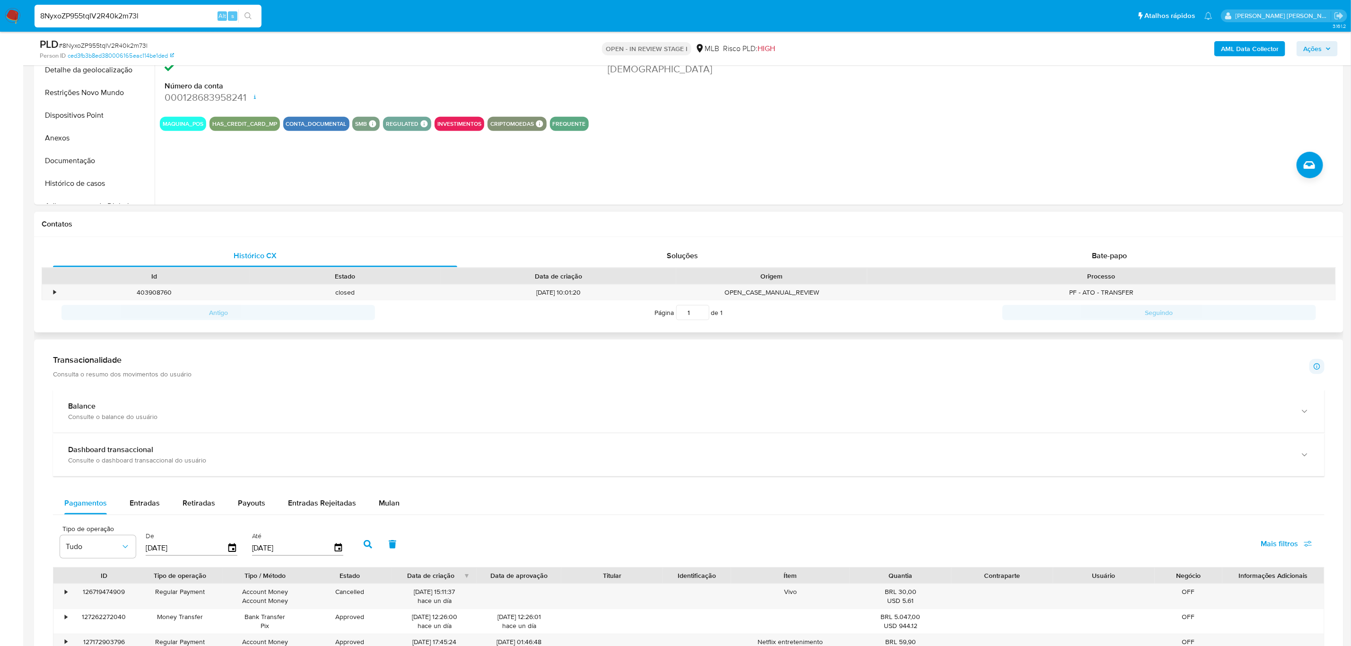
scroll to position [277, 0]
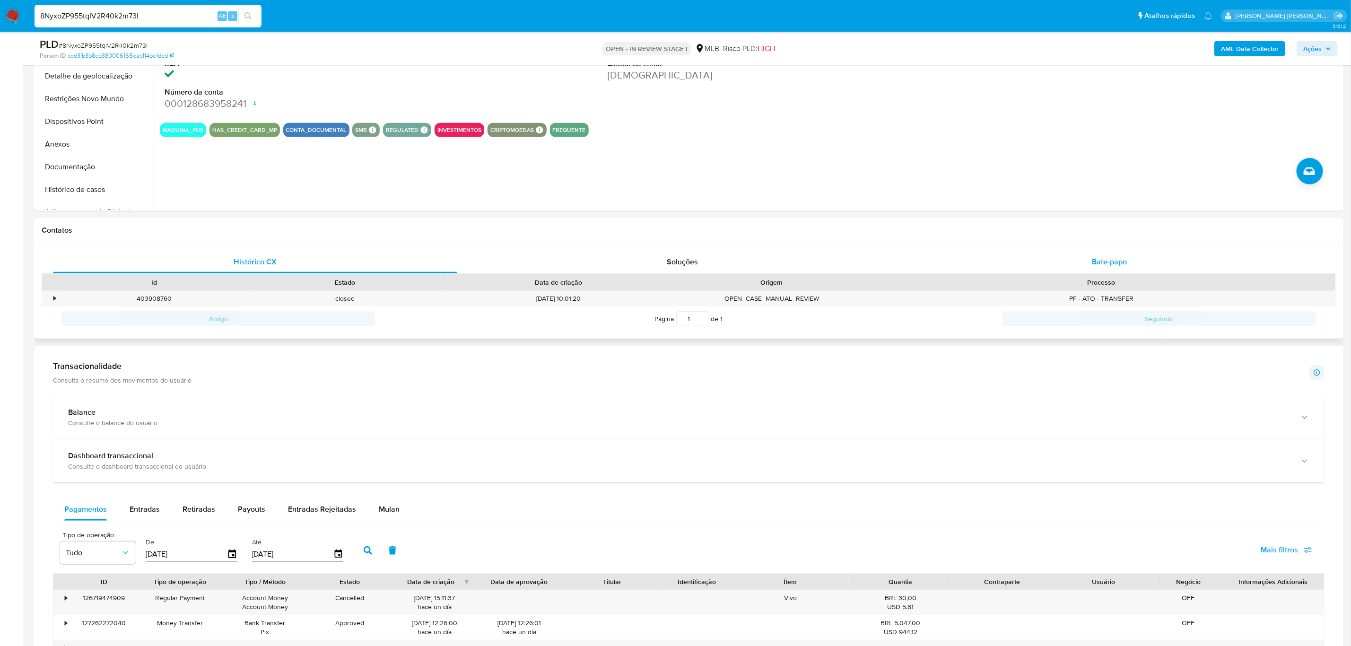
click at [1102, 253] on div "Bate-papo" at bounding box center [1109, 262] width 404 height 23
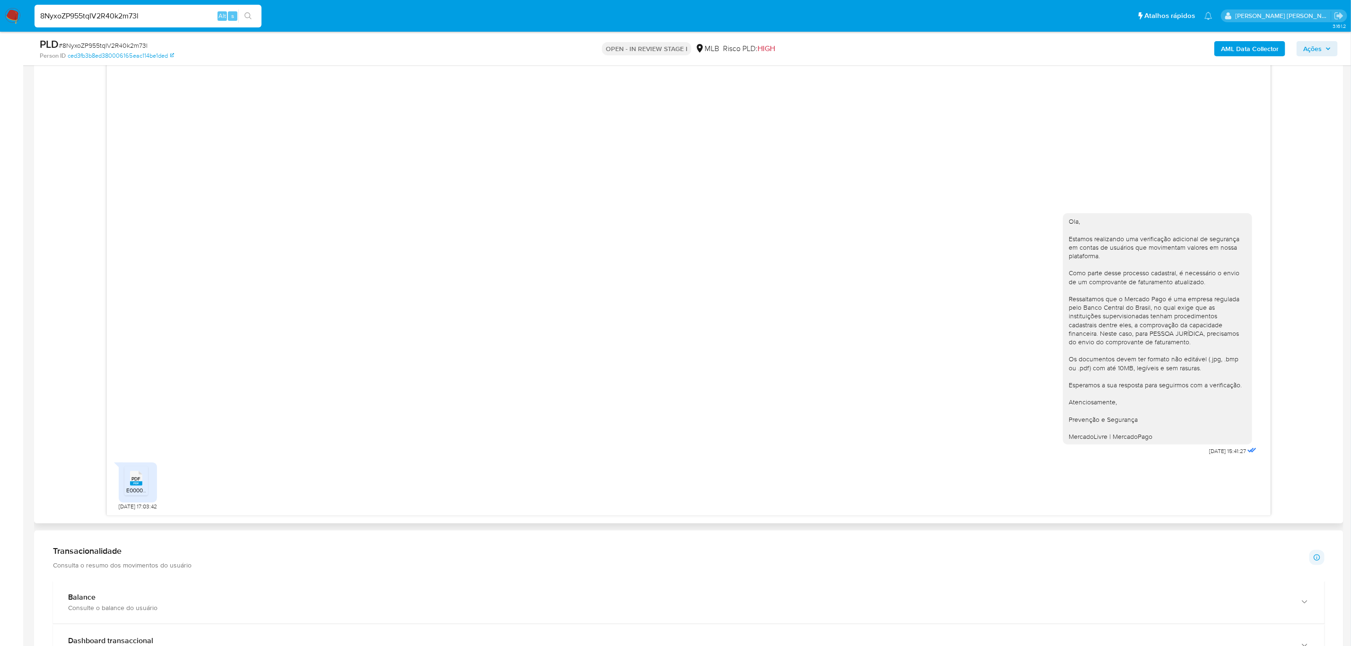
scroll to position [490, 0]
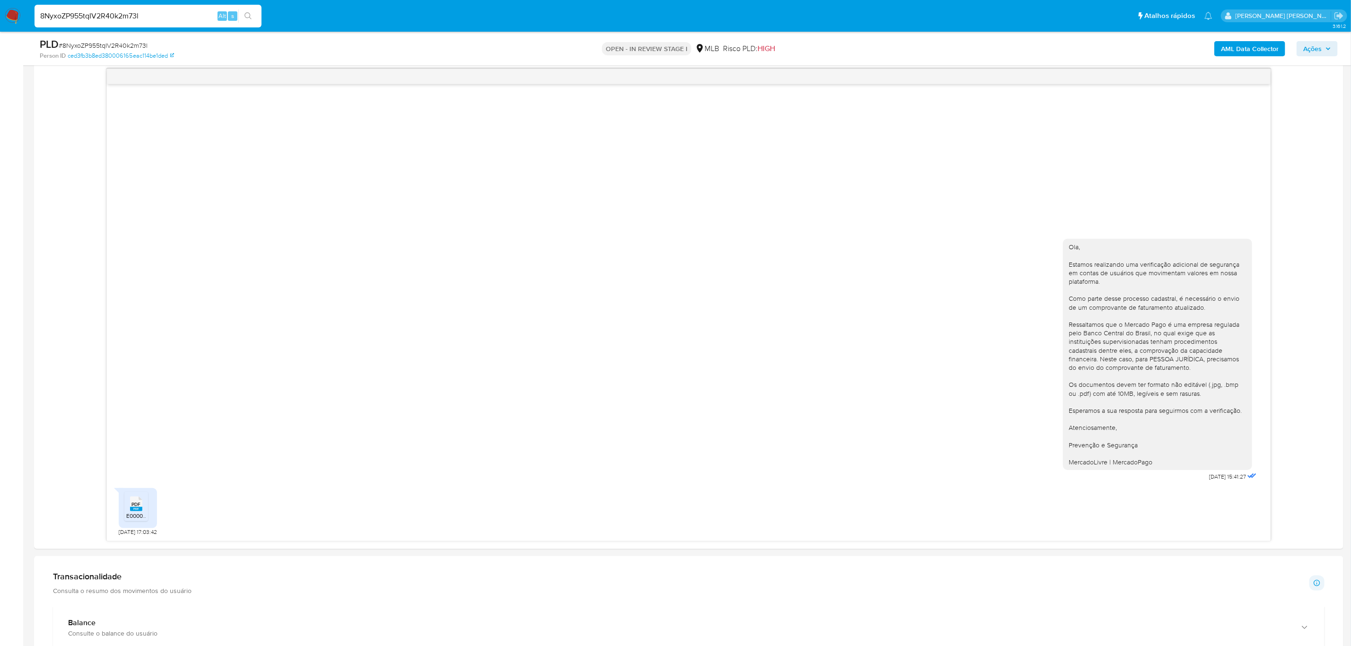
click at [111, 14] on input "8NyxoZP955tqIV2R40k2m73l" at bounding box center [148, 16] width 227 height 12
paste input "MmBMEJEfIffUVU4UGftViqMM"
type input "MmBMEJEfIffUVU4UGftViqMM"
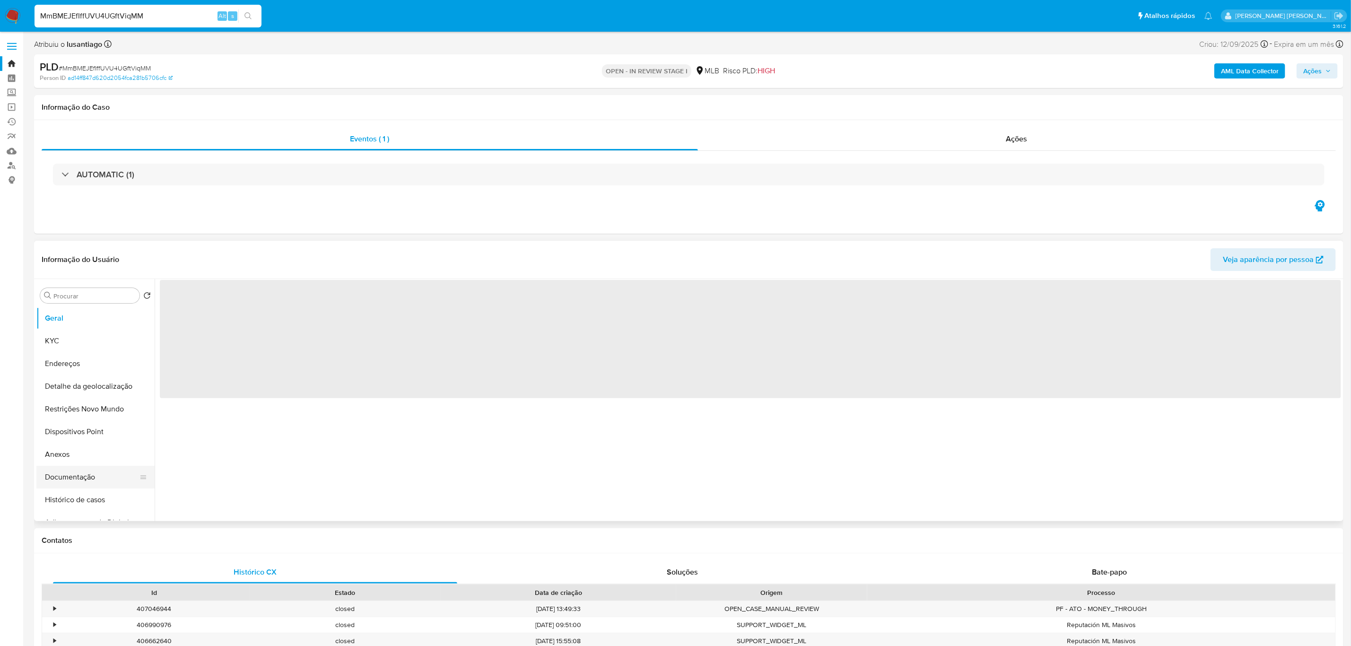
select select "10"
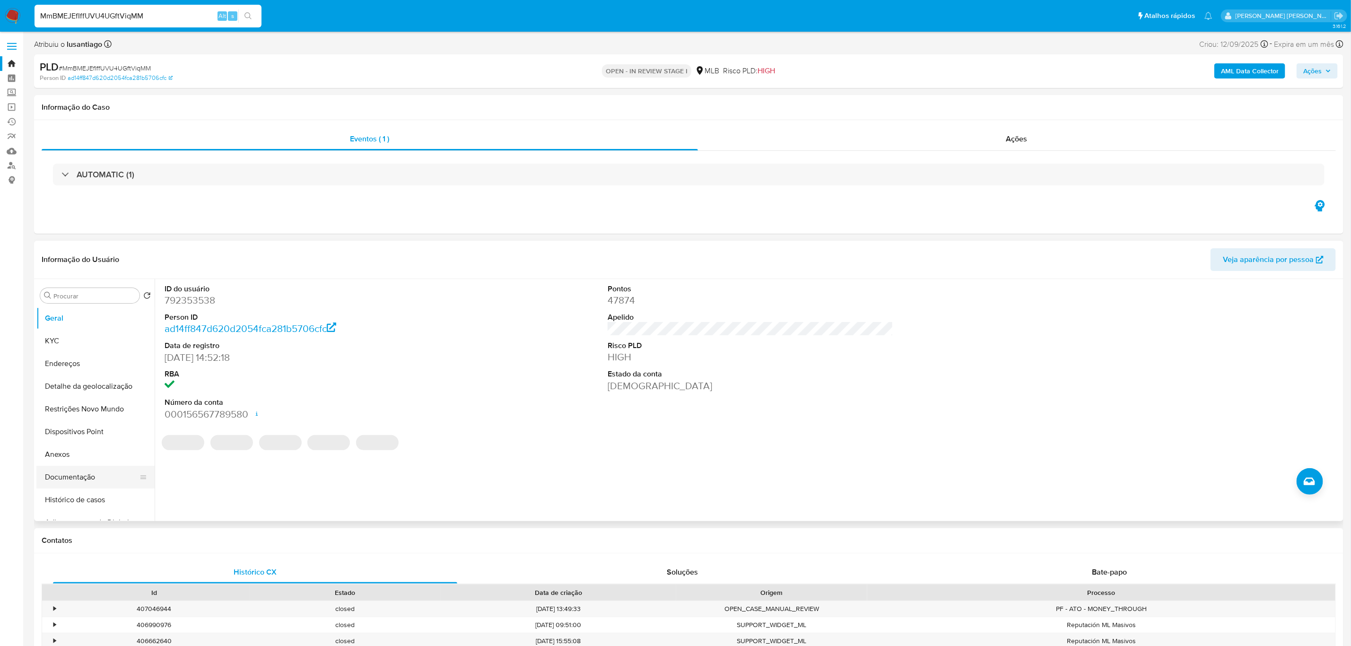
click at [74, 483] on button "Documentação" at bounding box center [91, 477] width 111 height 23
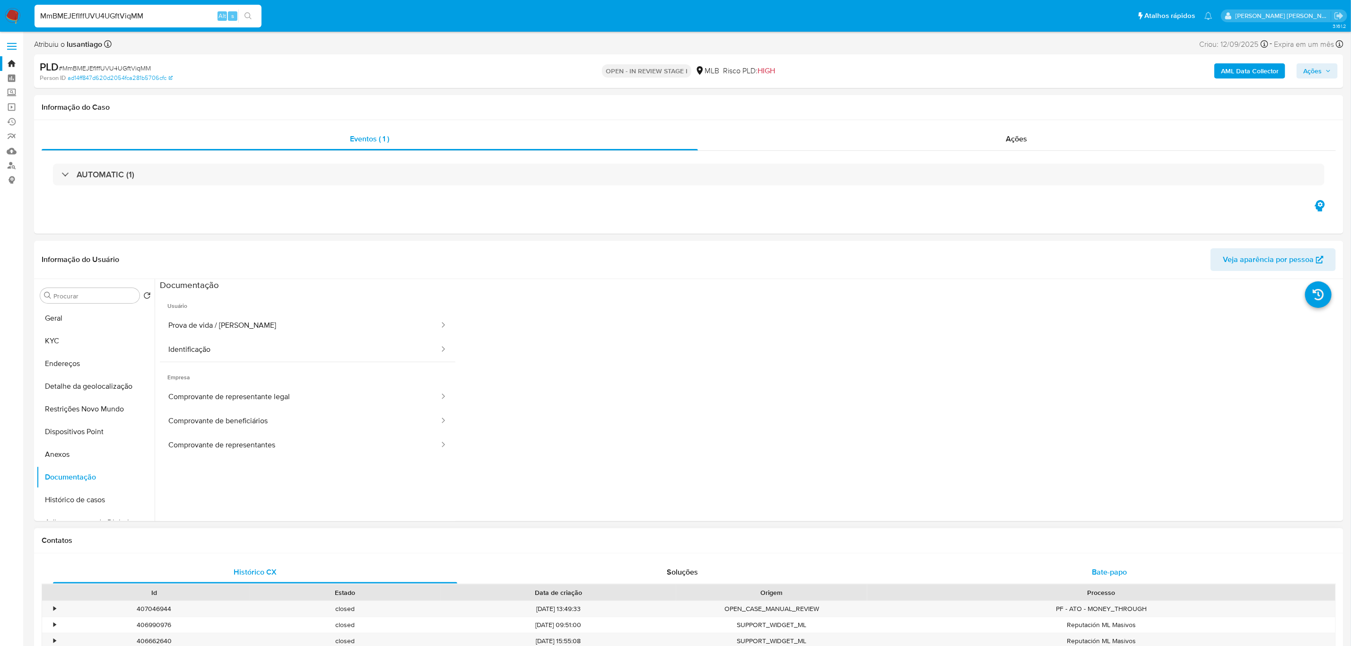
drag, startPoint x: 1135, startPoint y: 574, endPoint x: 1120, endPoint y: 574, distance: 15.1
click at [1134, 574] on div "Bate-papo" at bounding box center [1109, 572] width 404 height 23
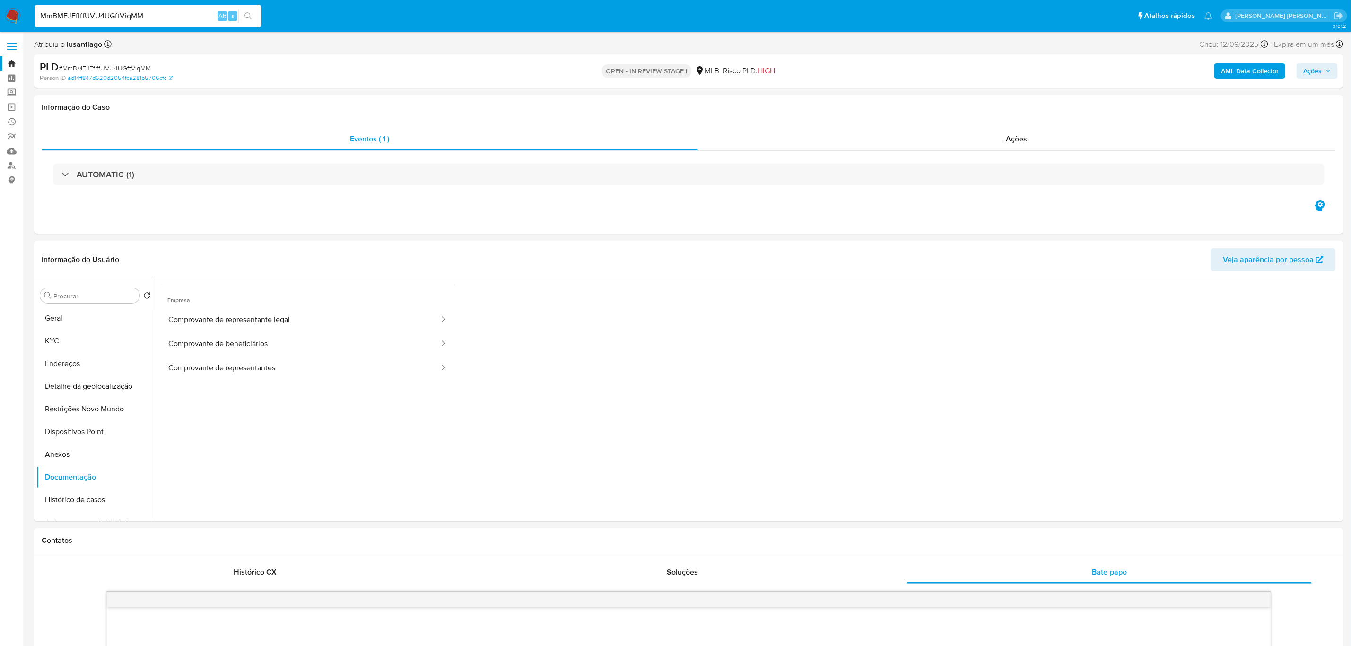
click at [166, 5] on div "MmBMEJEfIffUVU4UGftViqMM Alt s" at bounding box center [148, 16] width 227 height 23
drag, startPoint x: 156, startPoint y: 13, endPoint x: 28, endPoint y: 10, distance: 127.7
click at [28, 10] on nav "Pausado Ver notificaciones MmBMEJEfIffUVU4UGftViqMM Alt s Atalhos rápidos Presi…" at bounding box center [675, 16] width 1351 height 32
paste input "MsDhYTL82DgC5fVtYM0yyidB"
type input "MsDhYTL82DgC5fVtYM0yyidB"
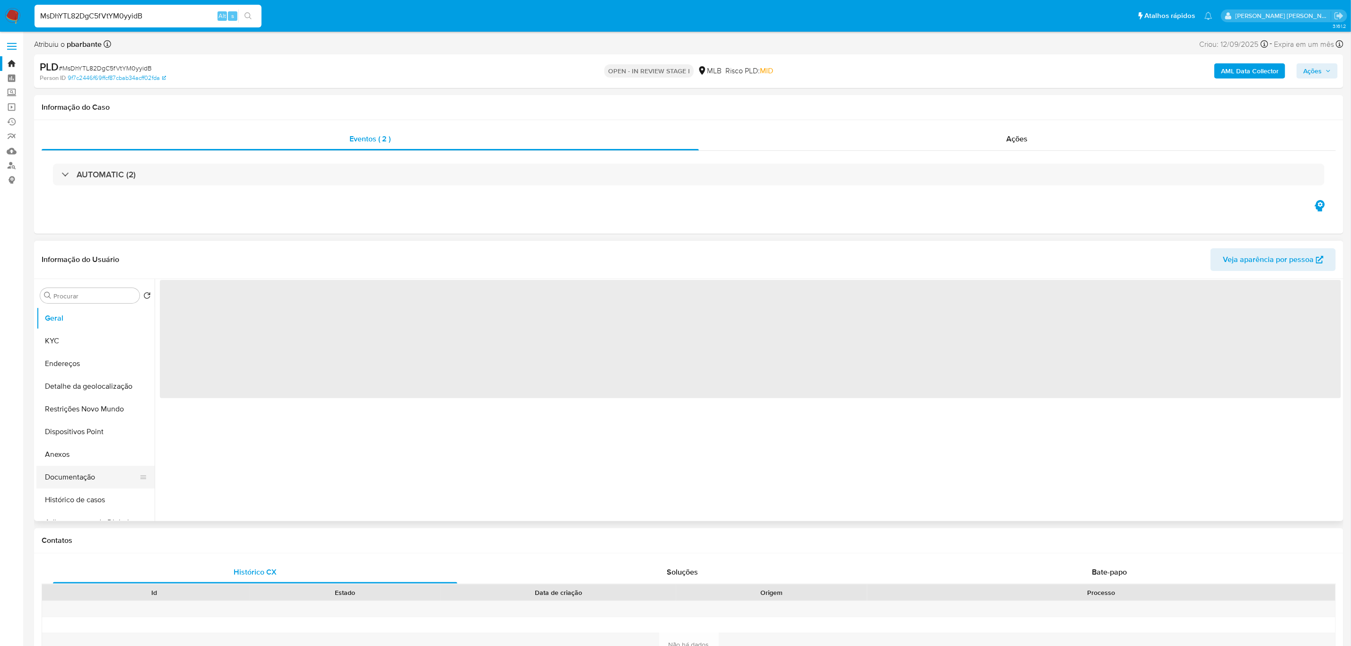
select select "10"
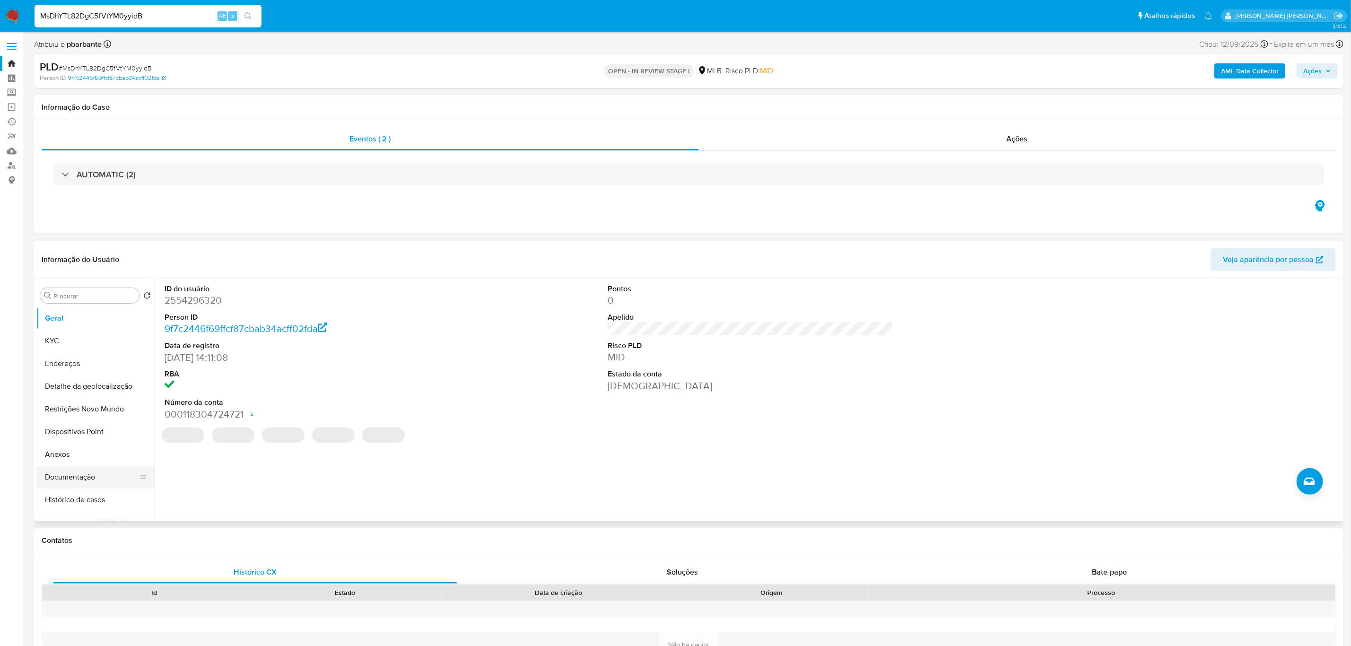
click at [70, 473] on button "Documentação" at bounding box center [91, 477] width 111 height 23
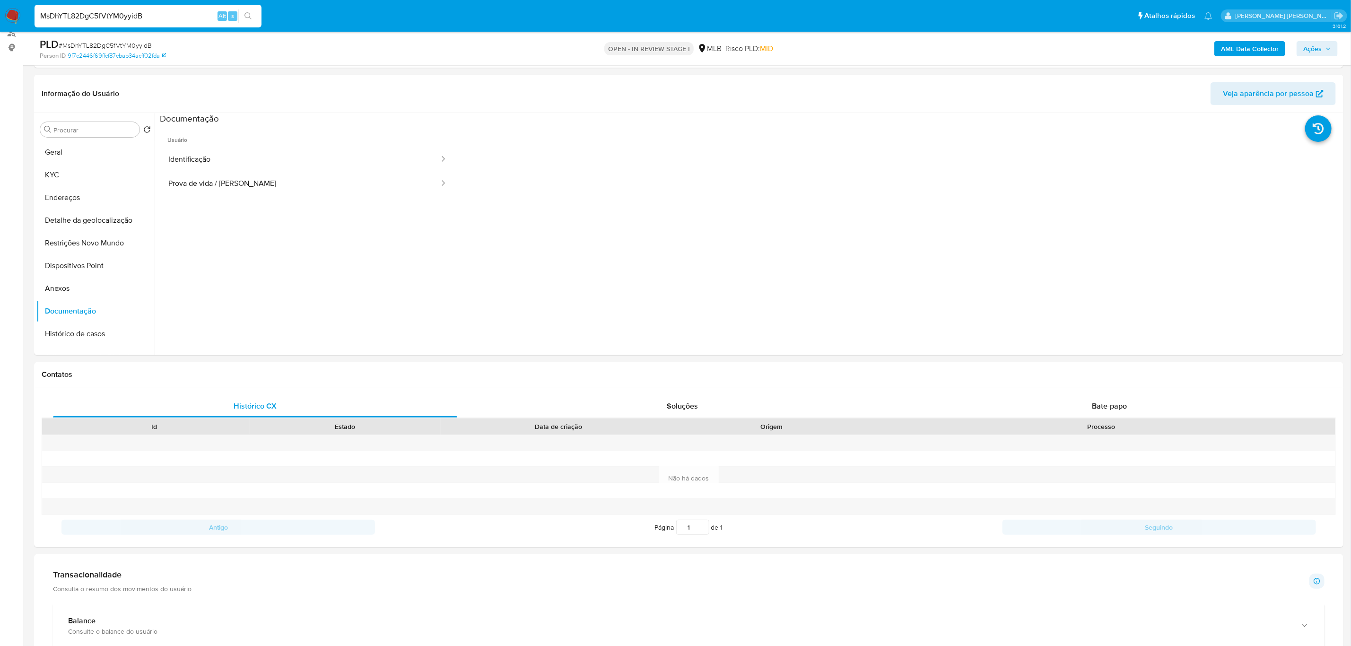
scroll to position [213, 0]
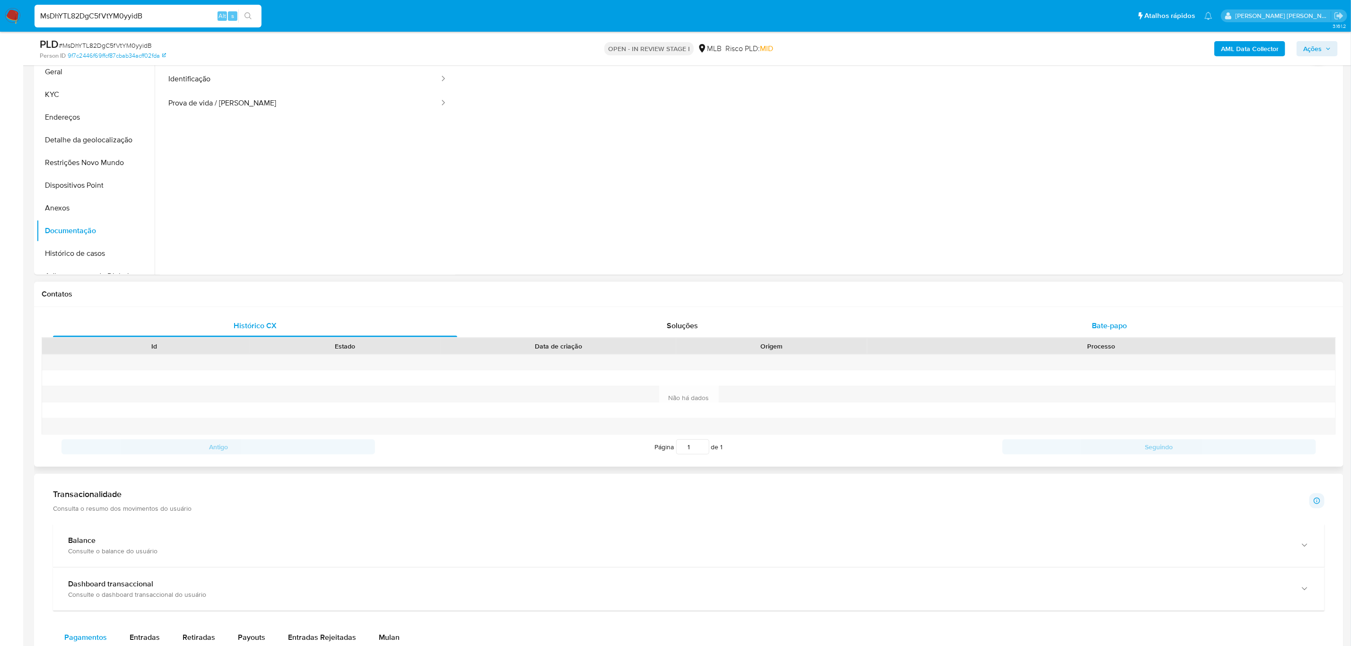
click at [1101, 328] on span "Bate-papo" at bounding box center [1109, 325] width 35 height 11
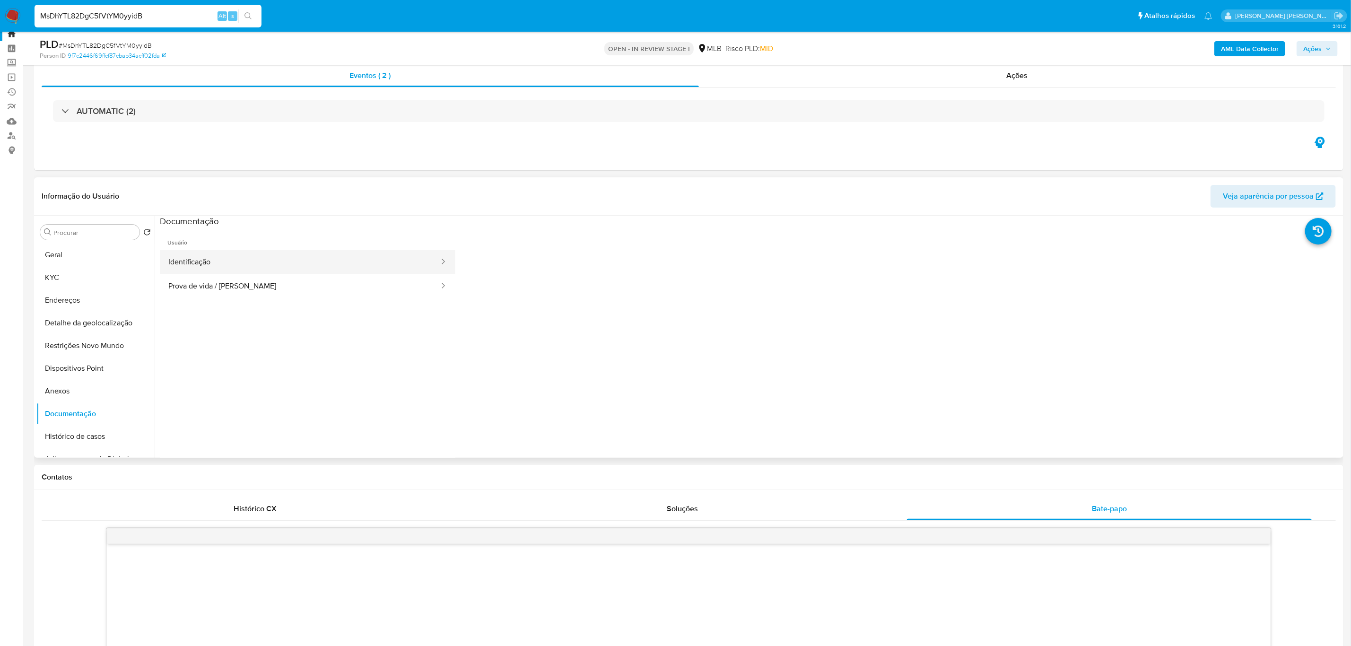
scroll to position [0, 0]
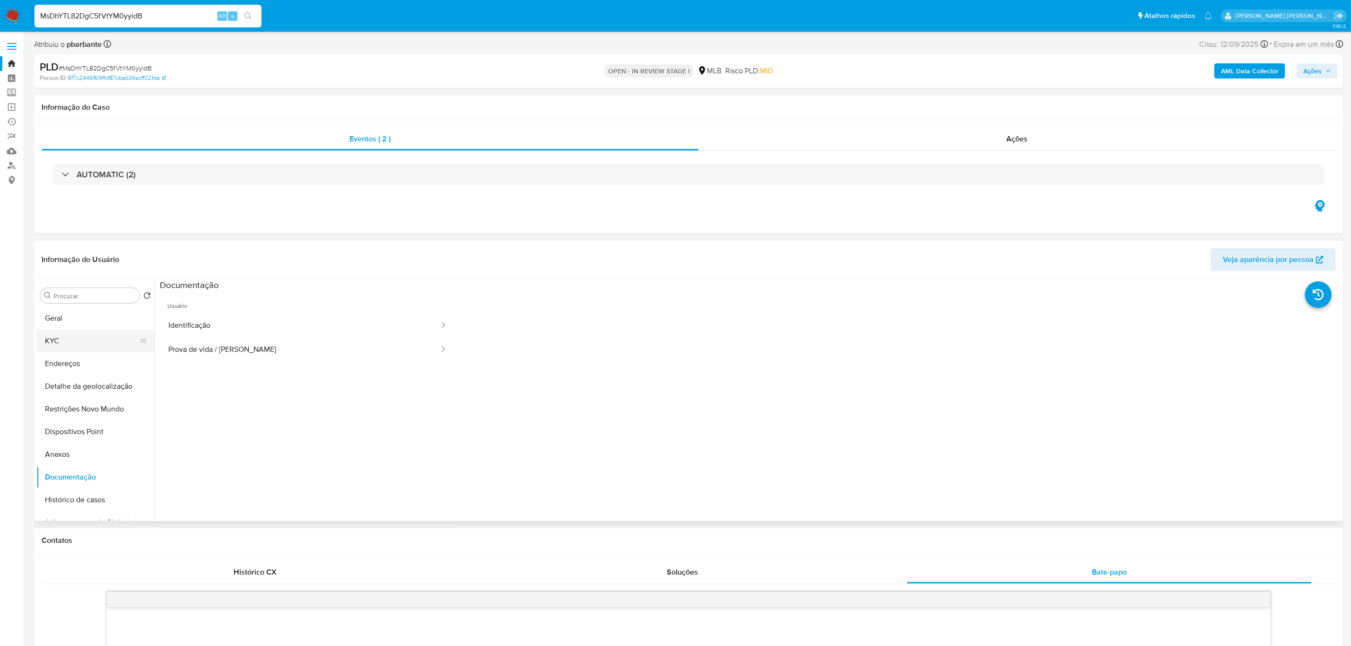
click at [61, 348] on button "KYC" at bounding box center [91, 341] width 111 height 23
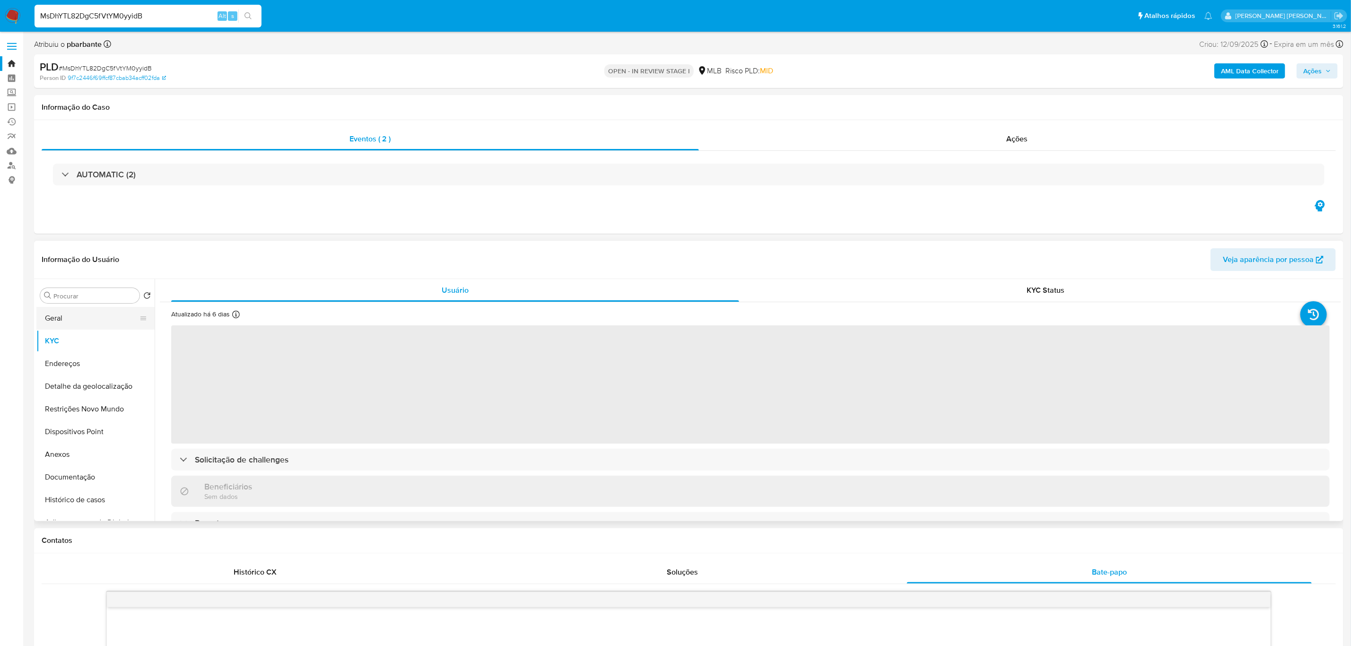
click at [102, 318] on button "Geral" at bounding box center [91, 318] width 111 height 23
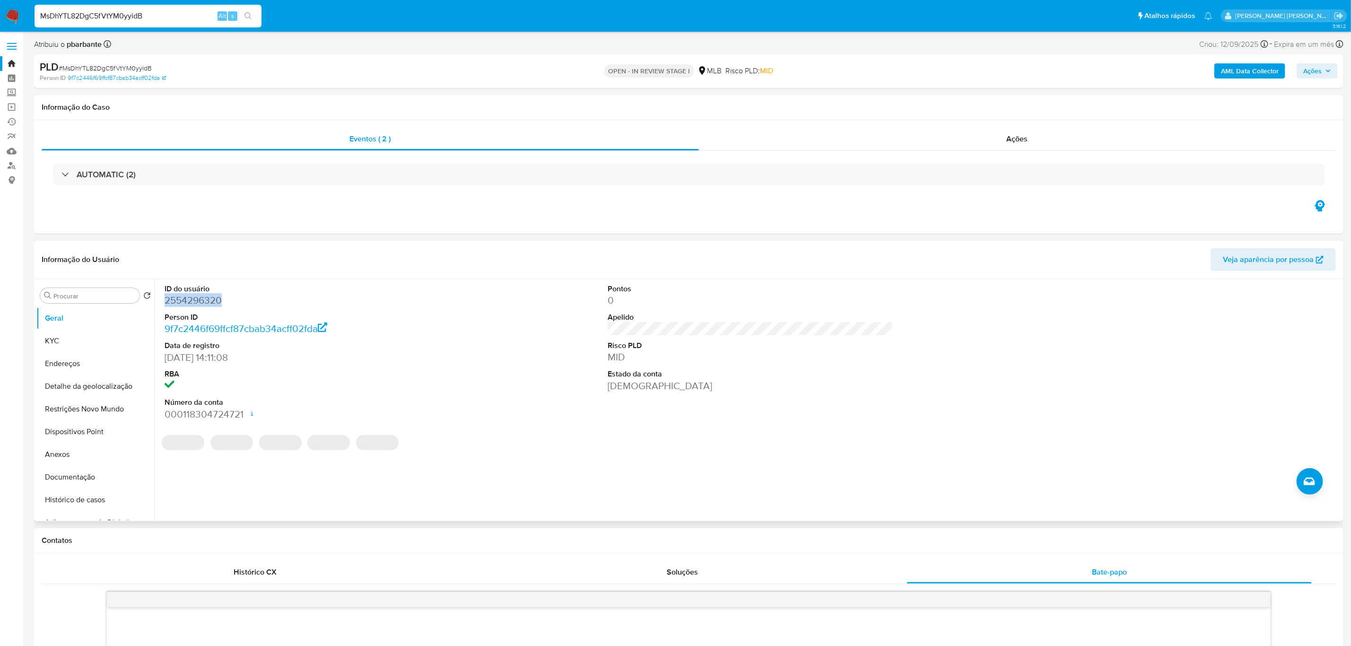
drag, startPoint x: 237, startPoint y: 299, endPoint x: 161, endPoint y: 298, distance: 76.2
click at [161, 298] on div "ID do usuário 2554296320 Person ID 9f7c2446f69ffcf87cbab34acff02fda Data de reg…" at bounding box center [308, 352] width 296 height 147
copy dd "2554296320"
click at [12, 110] on link "Operações em massa" at bounding box center [56, 107] width 113 height 15
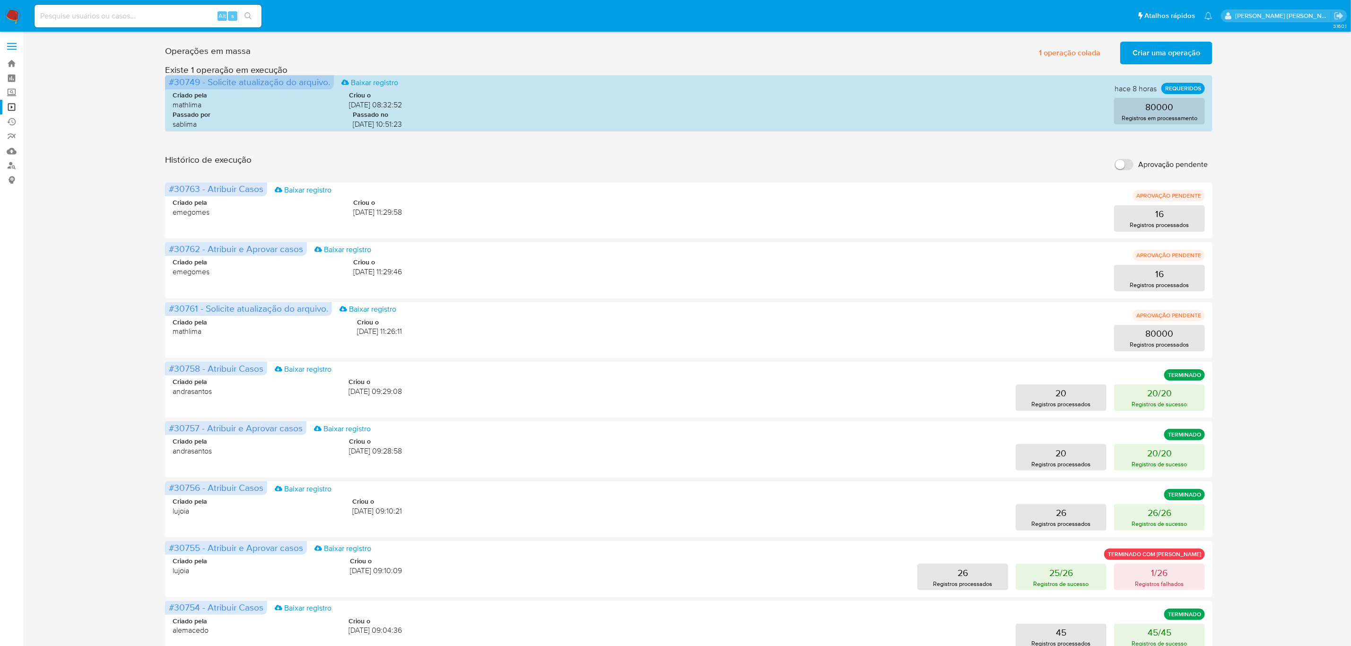
click at [1191, 47] on span "Criar uma operação" at bounding box center [1167, 53] width 68 height 21
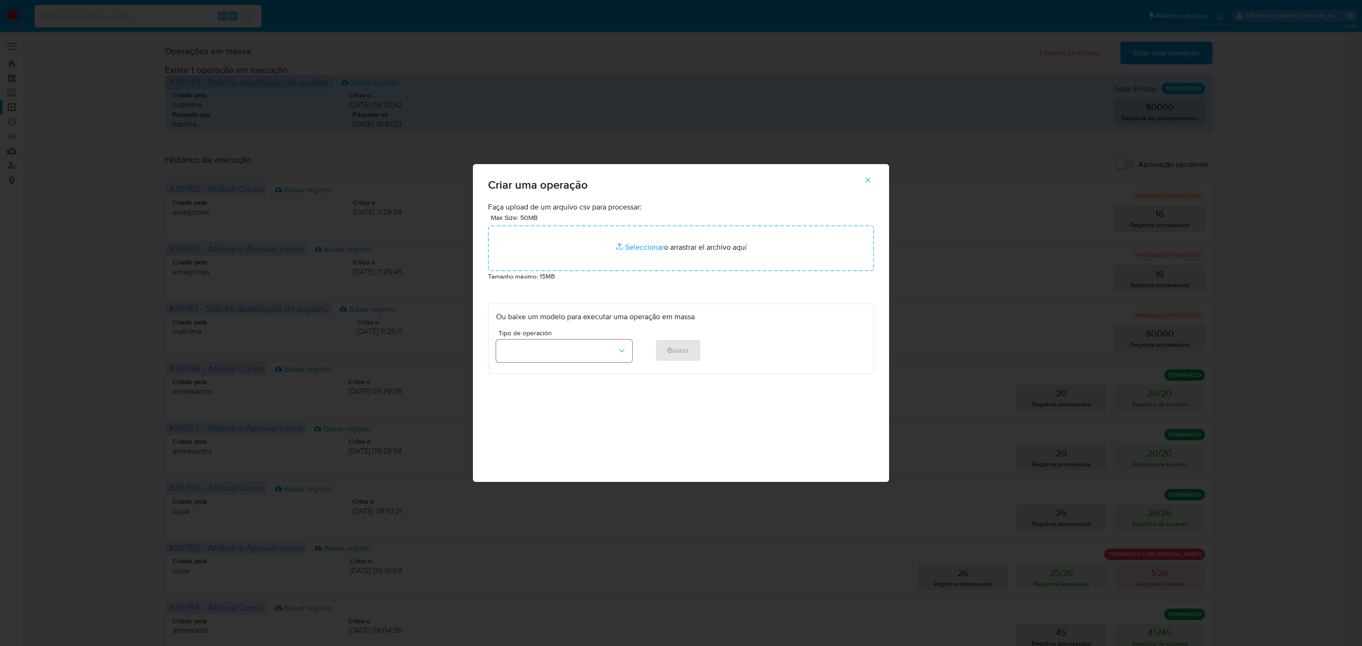
click at [625, 340] on button "button" at bounding box center [564, 351] width 136 height 23
click at [573, 382] on span "Enviar bate-papo em massa" at bounding box center [547, 377] width 90 height 9
click at [692, 351] on button "Baixar" at bounding box center [678, 350] width 46 height 23
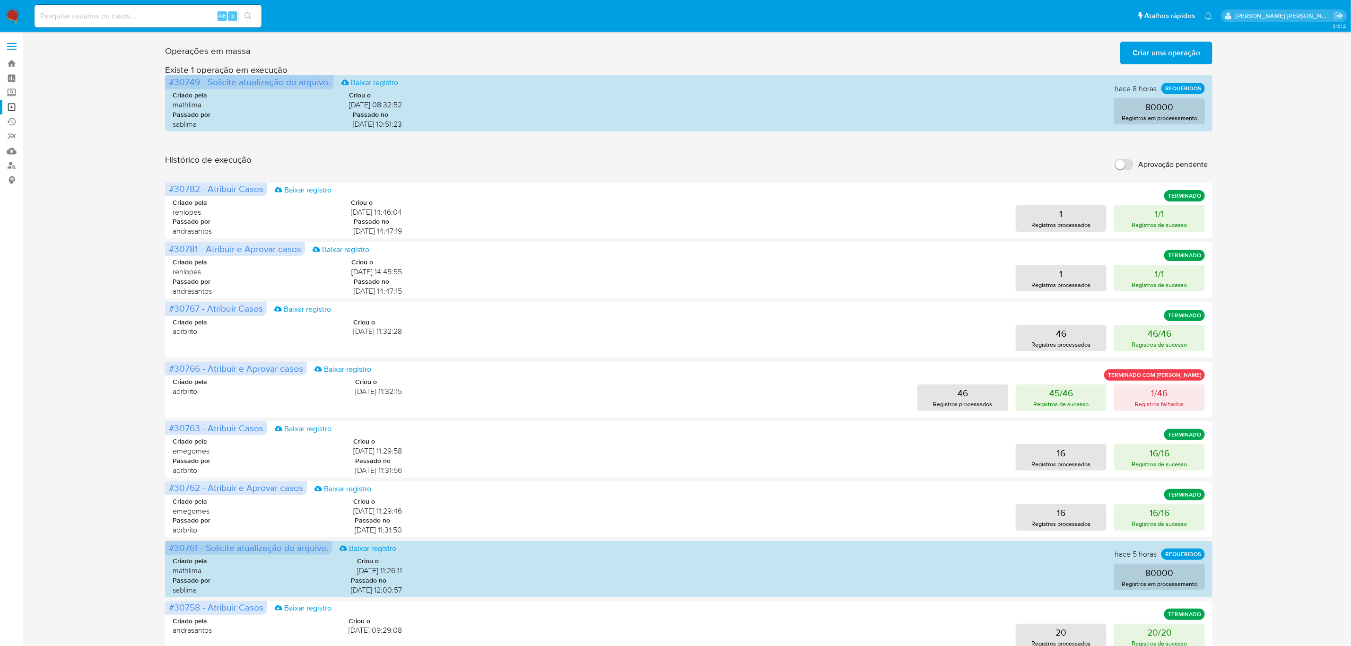
click at [1156, 52] on span "Criar uma operação" at bounding box center [1167, 53] width 68 height 21
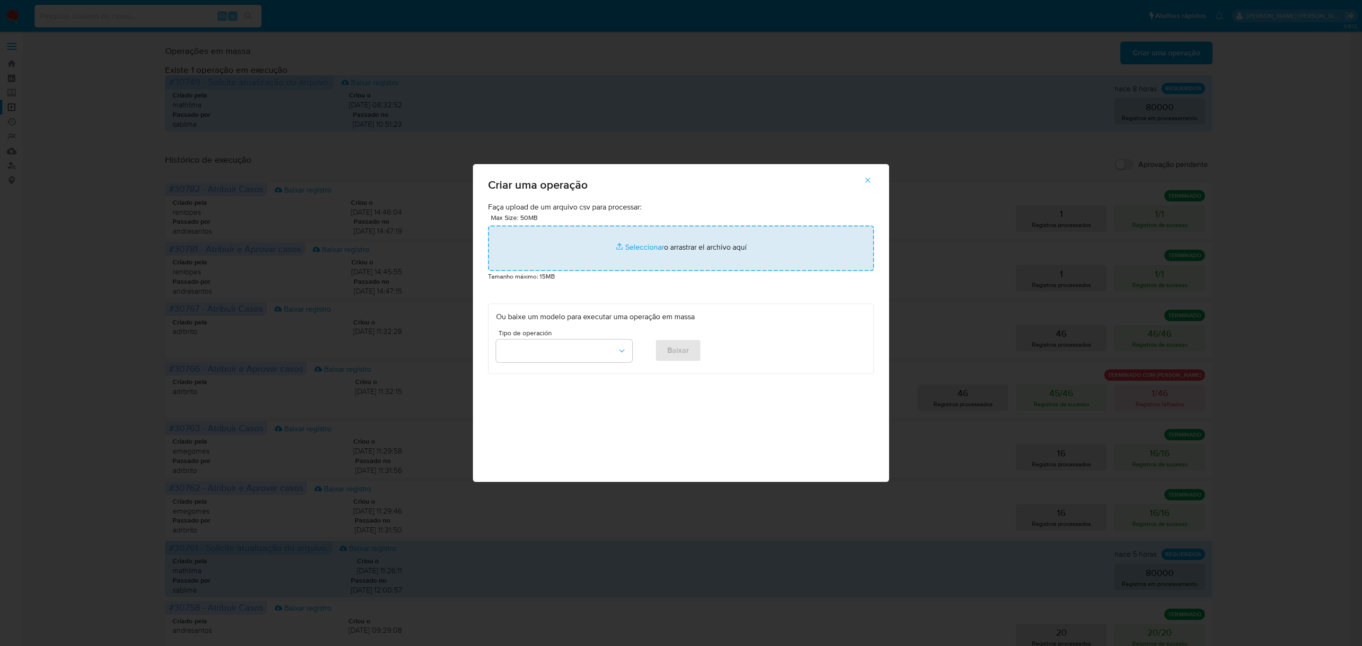
click at [653, 250] on input "file" at bounding box center [681, 248] width 386 height 45
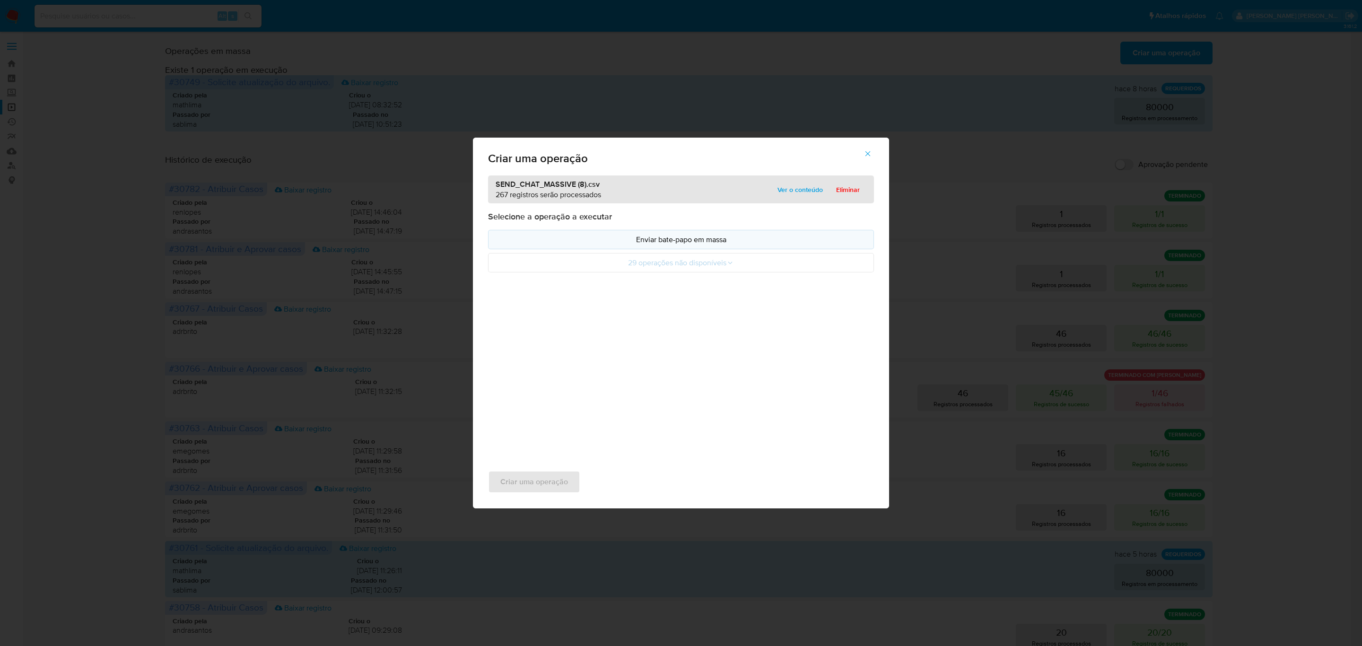
click at [728, 243] on p "Enviar bate-papo em massa" at bounding box center [681, 239] width 370 height 11
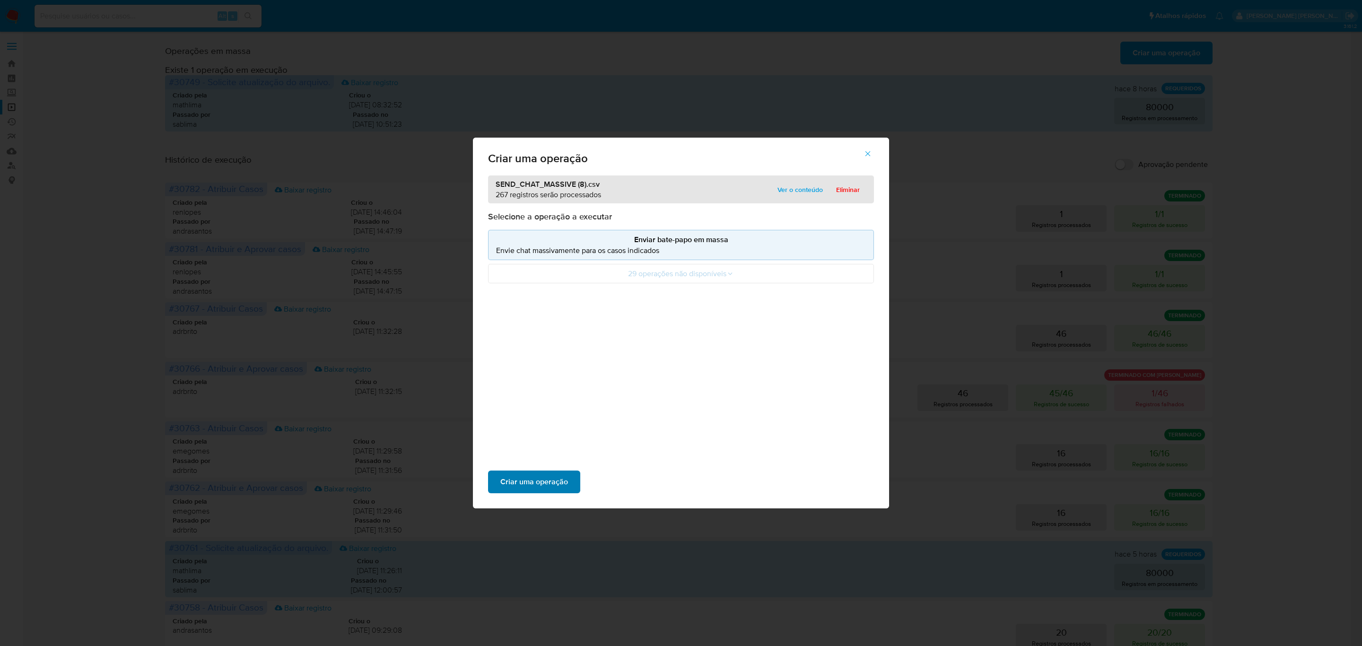
click at [524, 488] on span "Criar uma operação" at bounding box center [534, 482] width 68 height 21
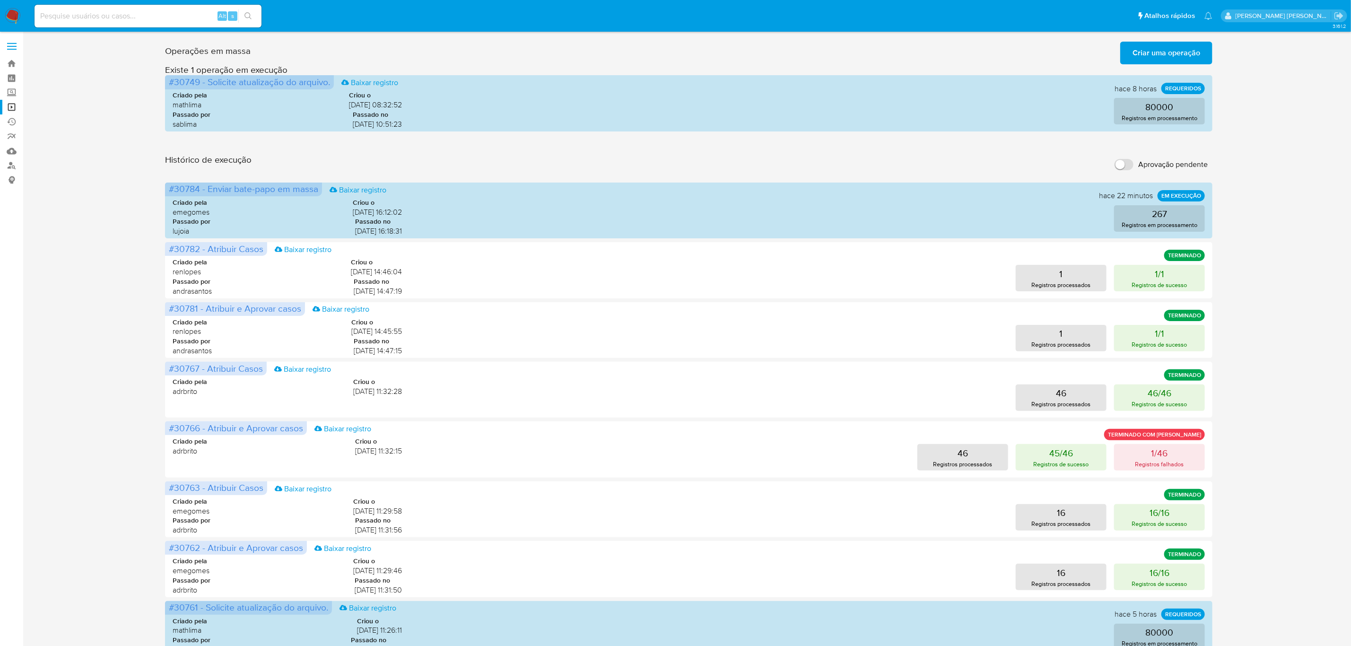
click at [174, 8] on div "Alt s" at bounding box center [148, 16] width 227 height 23
click at [152, 20] on input at bounding box center [148, 16] width 227 height 12
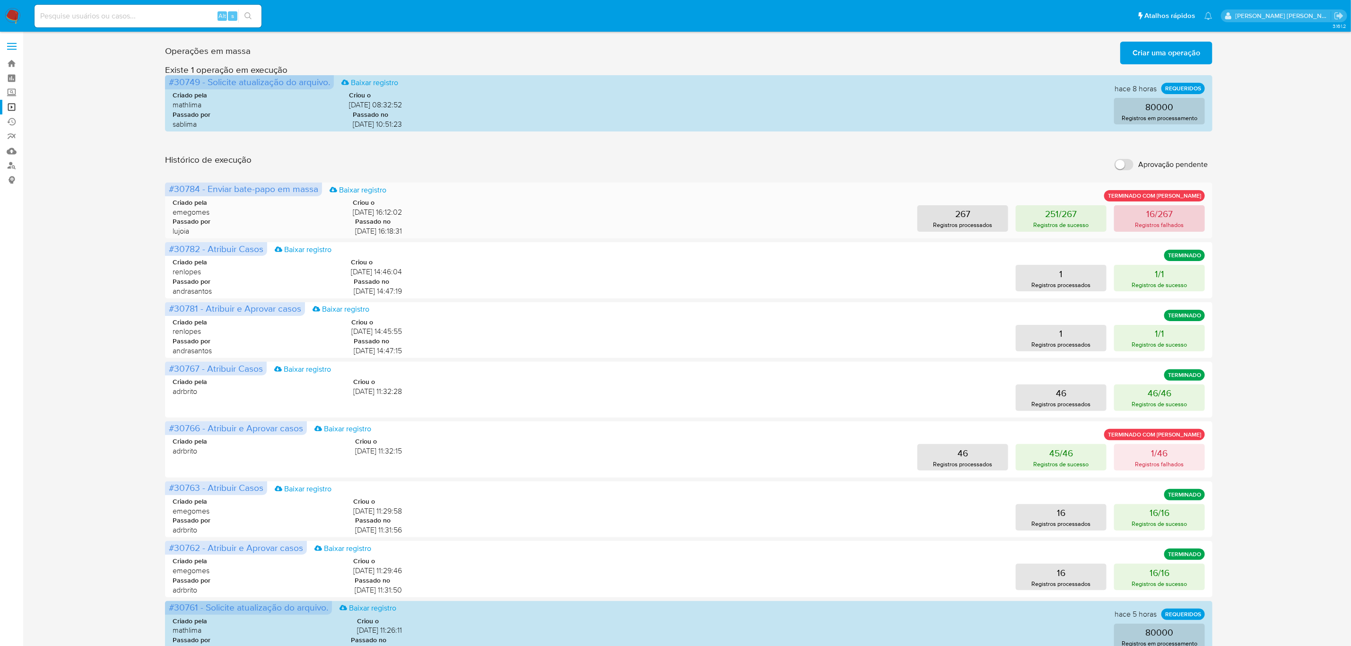
click at [1149, 215] on p "16/267" at bounding box center [1160, 213] width 26 height 13
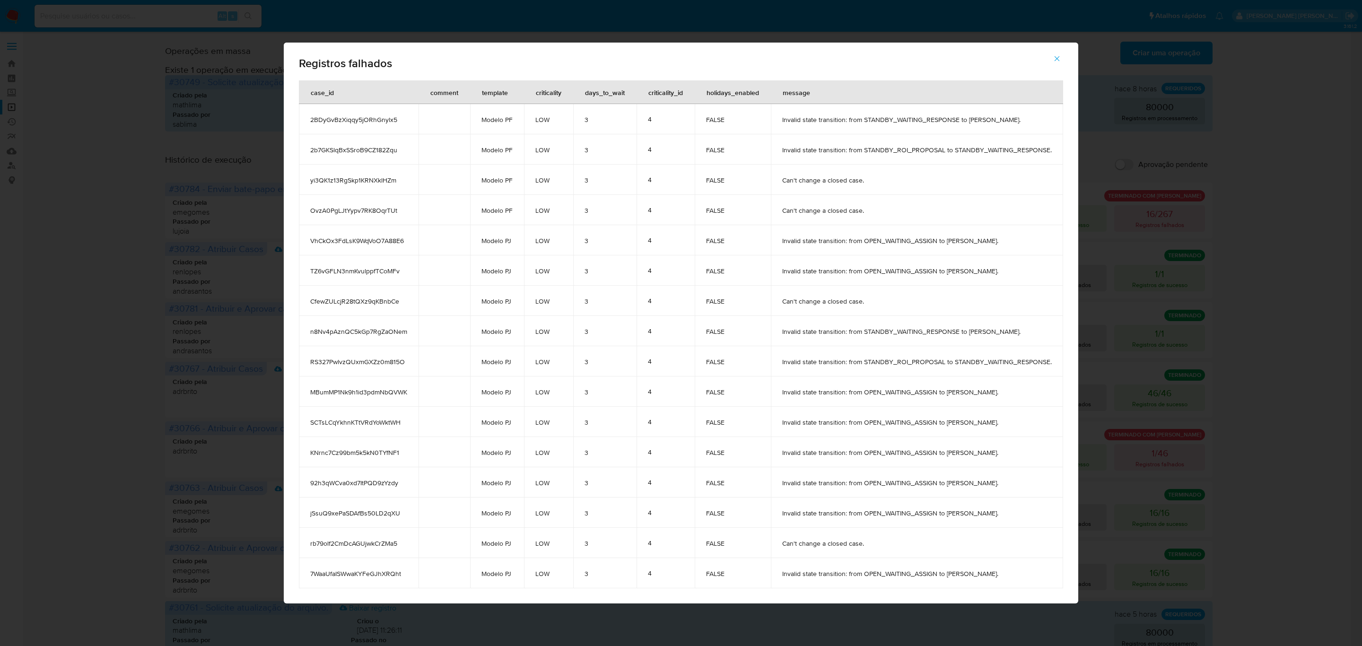
click at [1272, 201] on div "Registros falhados case_id comment template criticality days_to_wait criticalit…" at bounding box center [681, 323] width 1362 height 646
click at [1061, 53] on span "button" at bounding box center [1057, 58] width 9 height 21
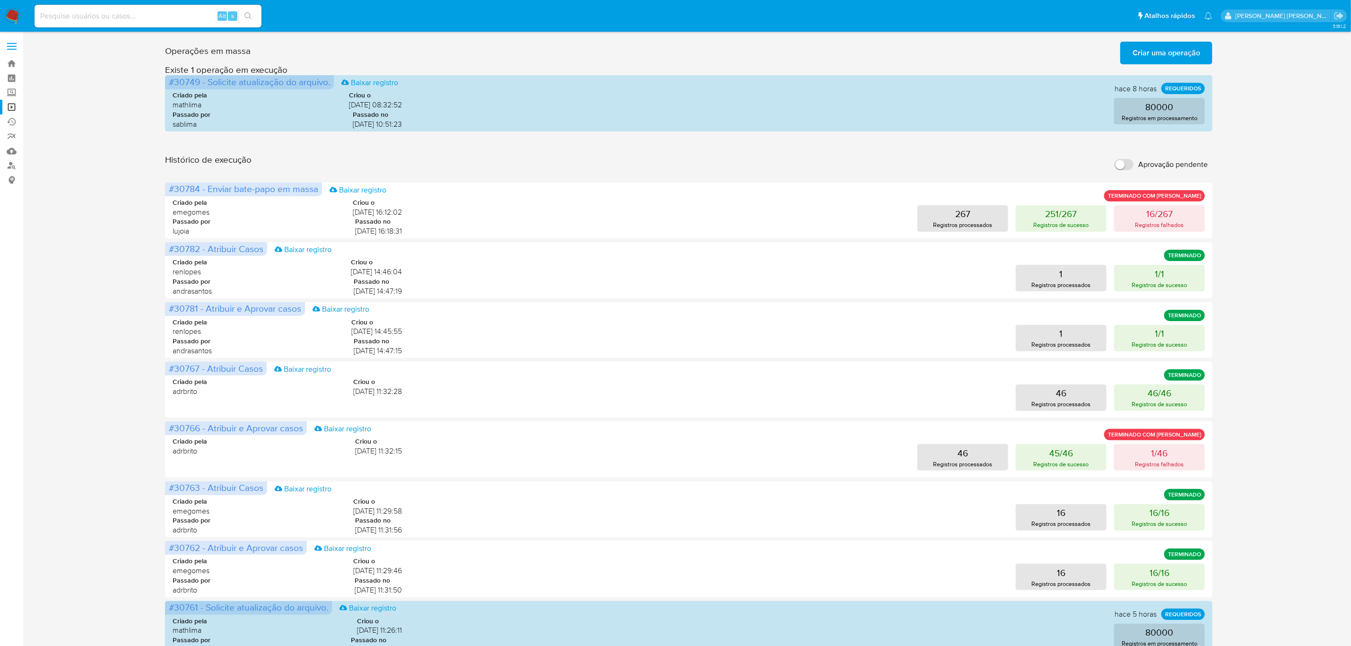
click at [174, 11] on input at bounding box center [148, 16] width 227 height 12
paste input "CQQm5l5a8BXfvSmJDzE4lYoV"
type input "CQQm5l5a8BXfvSmJDzE4lYoV"
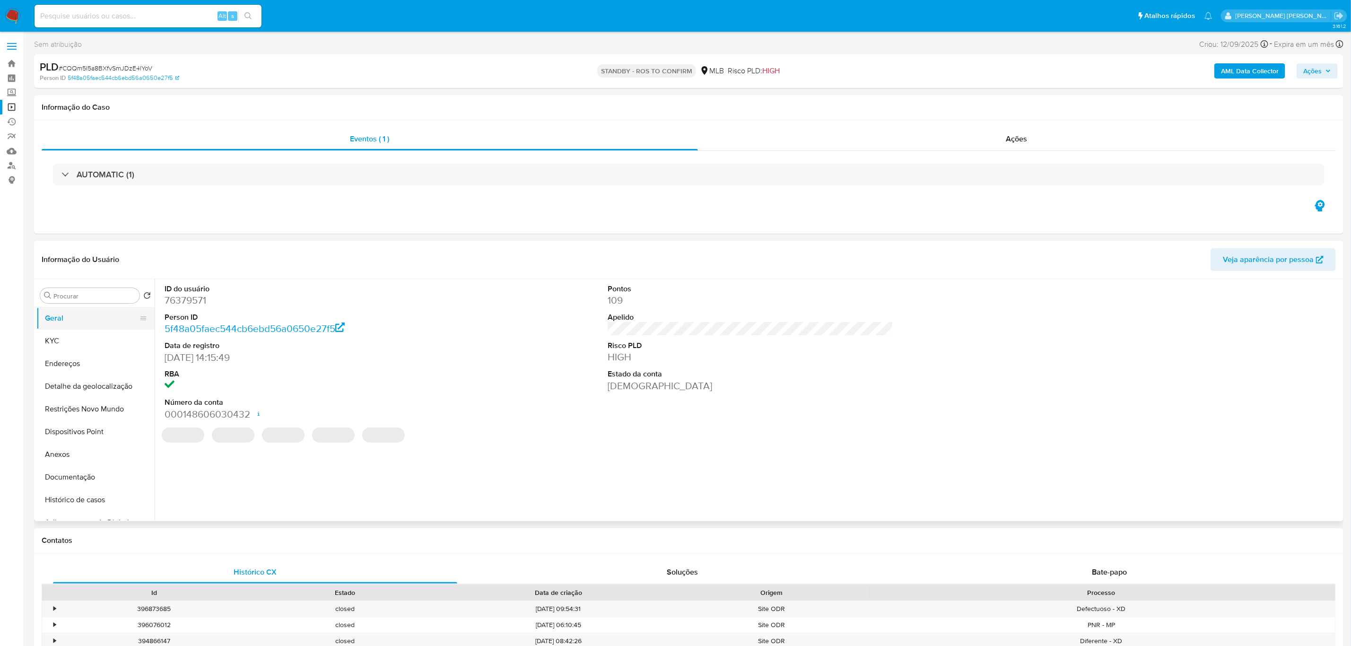
select select "10"
